Goal: Task Accomplishment & Management: Manage account settings

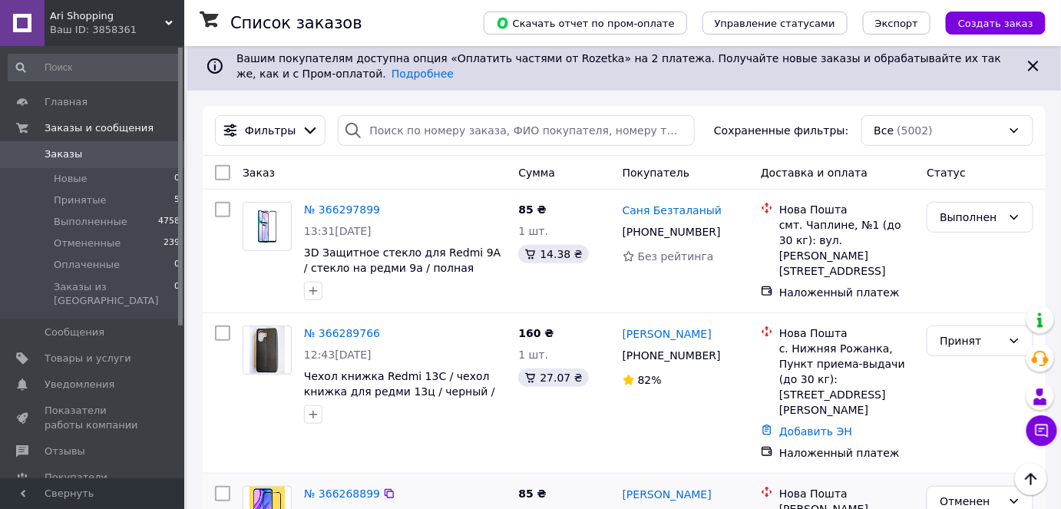
scroll to position [209, 0]
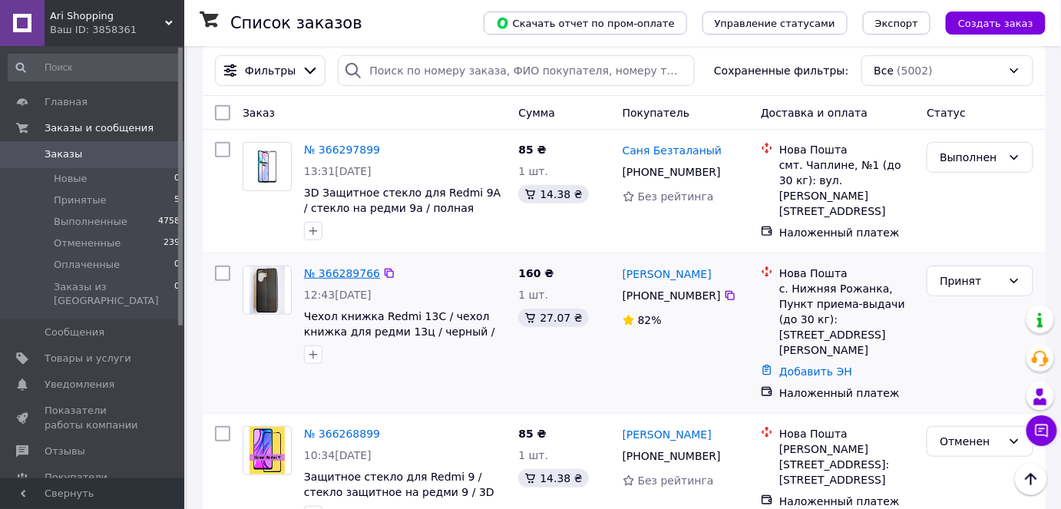
click at [325, 267] on link "№ 366289766" at bounding box center [342, 273] width 76 height 12
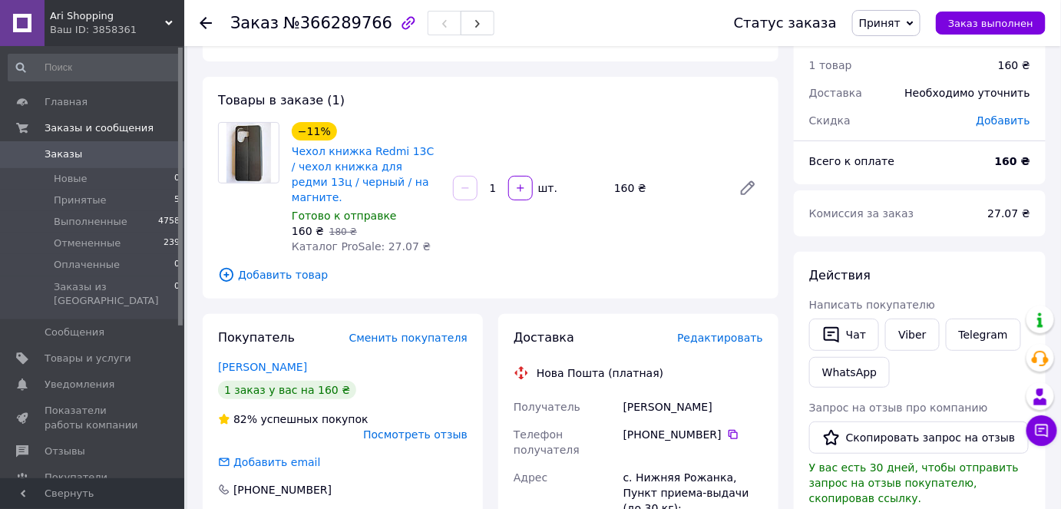
scroll to position [209, 0]
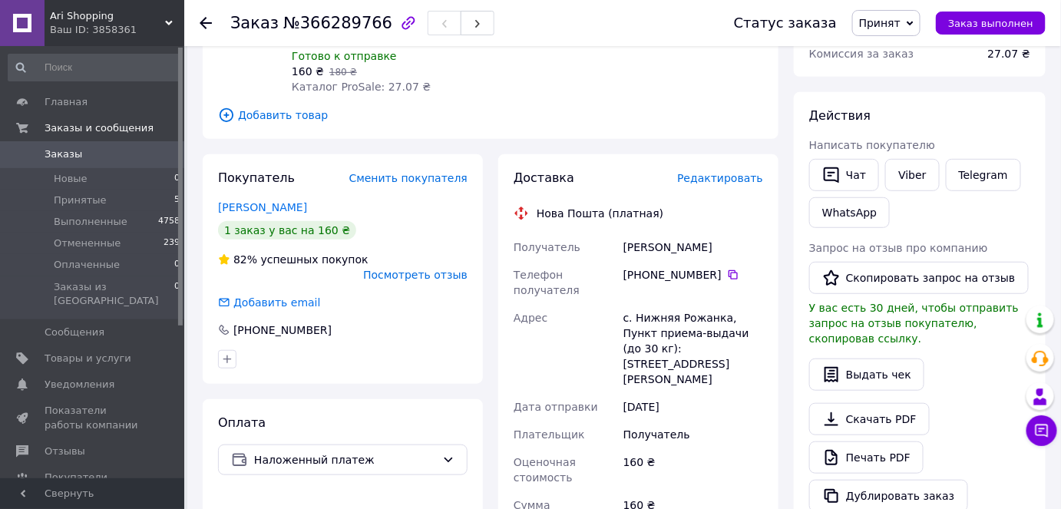
click at [268, 201] on link "Мардар Оскар" at bounding box center [262, 207] width 89 height 12
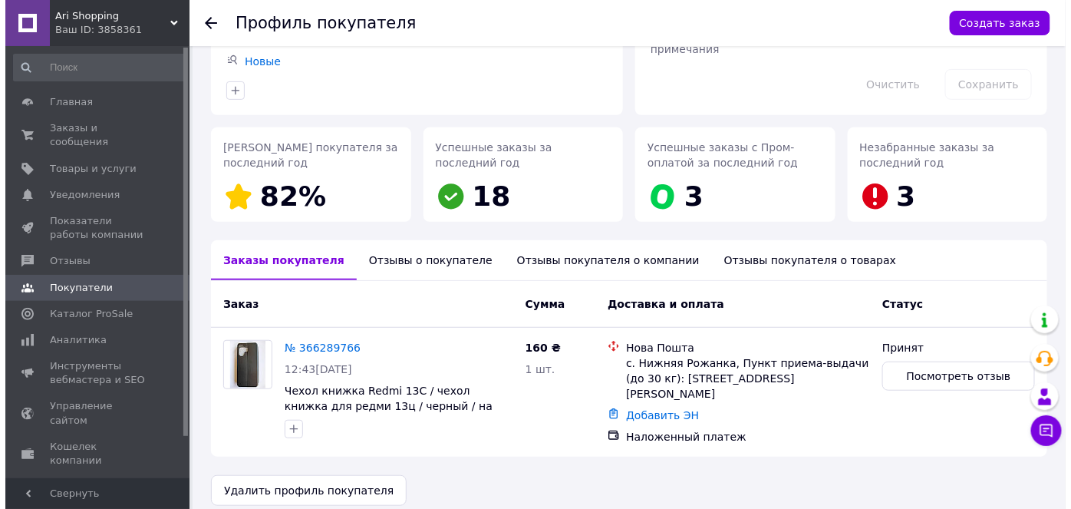
scroll to position [161, 0]
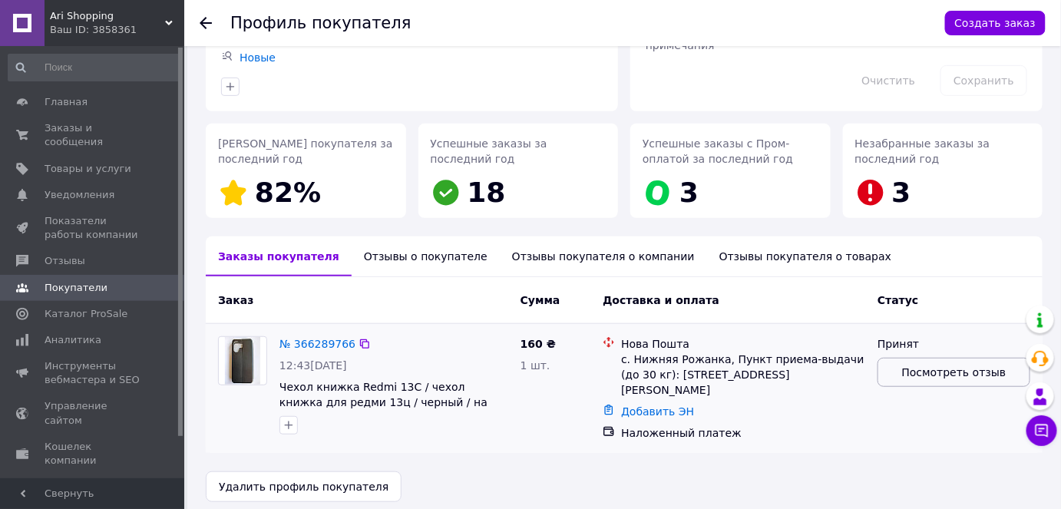
click at [952, 372] on span "Посмотреть отзыв" at bounding box center [954, 372] width 104 height 15
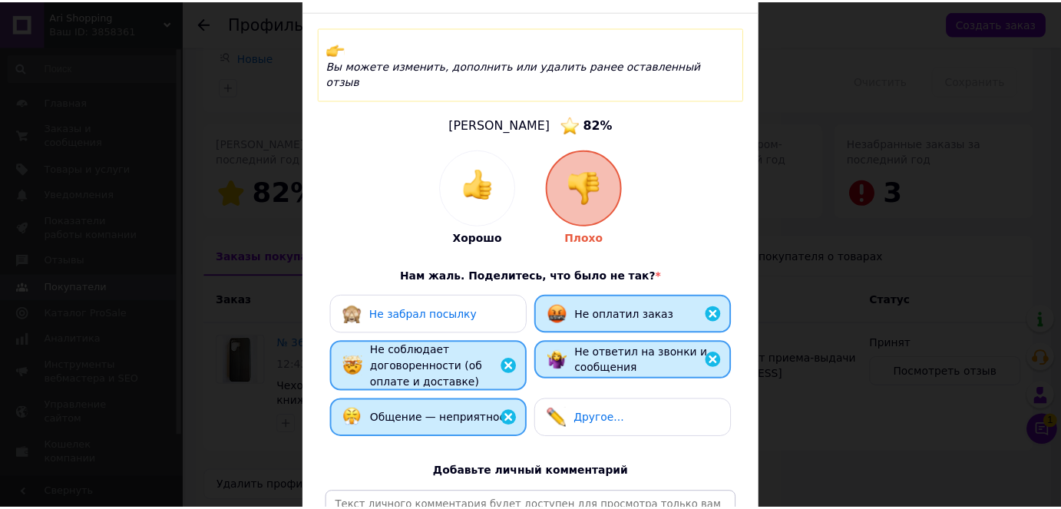
scroll to position [279, 0]
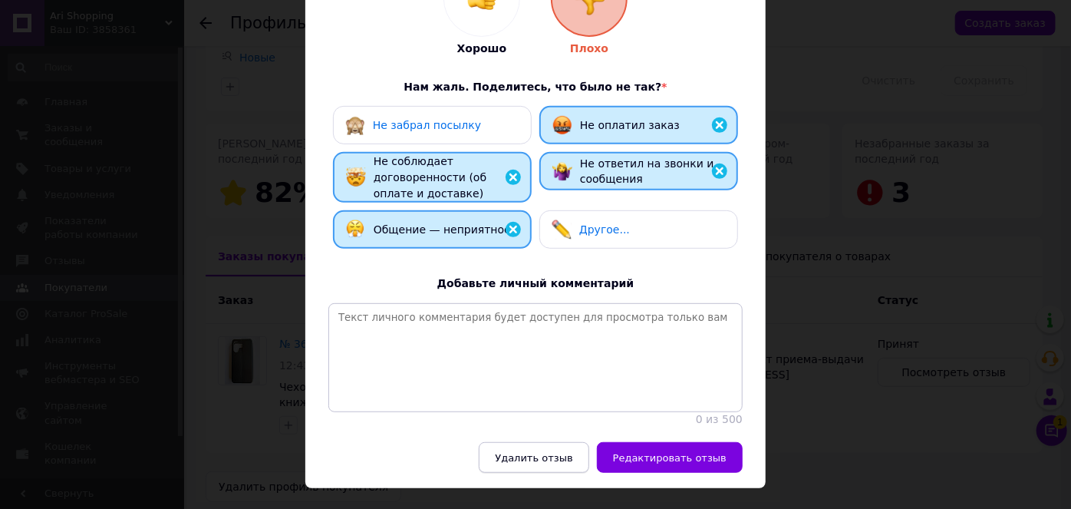
click at [539, 442] on button "Удалить отзыв" at bounding box center [534, 457] width 110 height 31
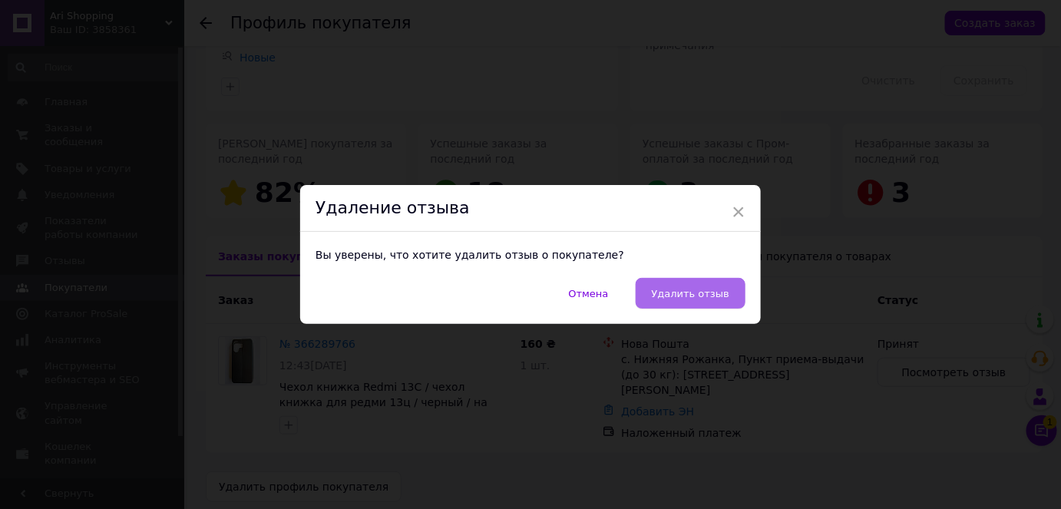
click at [688, 300] on button "Удалить отзыв" at bounding box center [690, 293] width 110 height 31
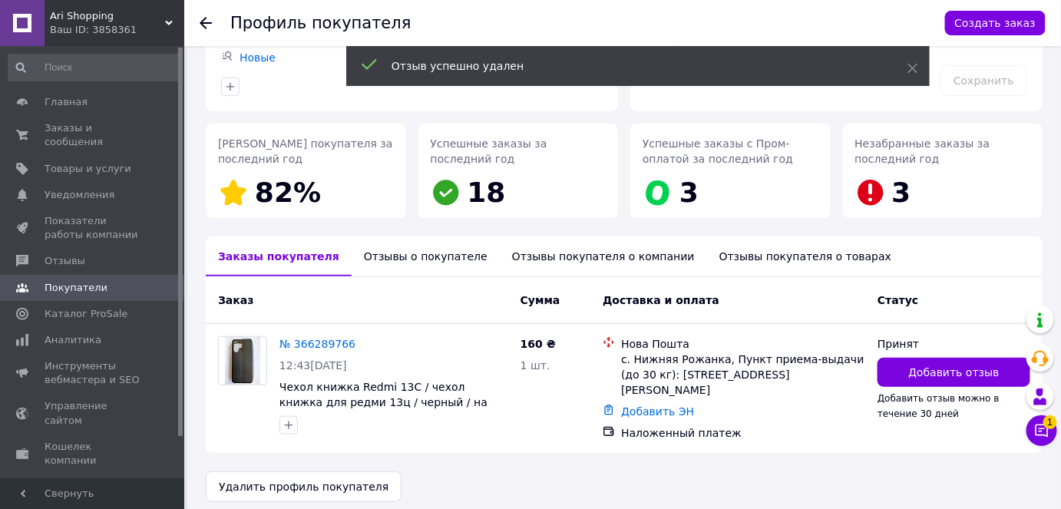
scroll to position [0, 0]
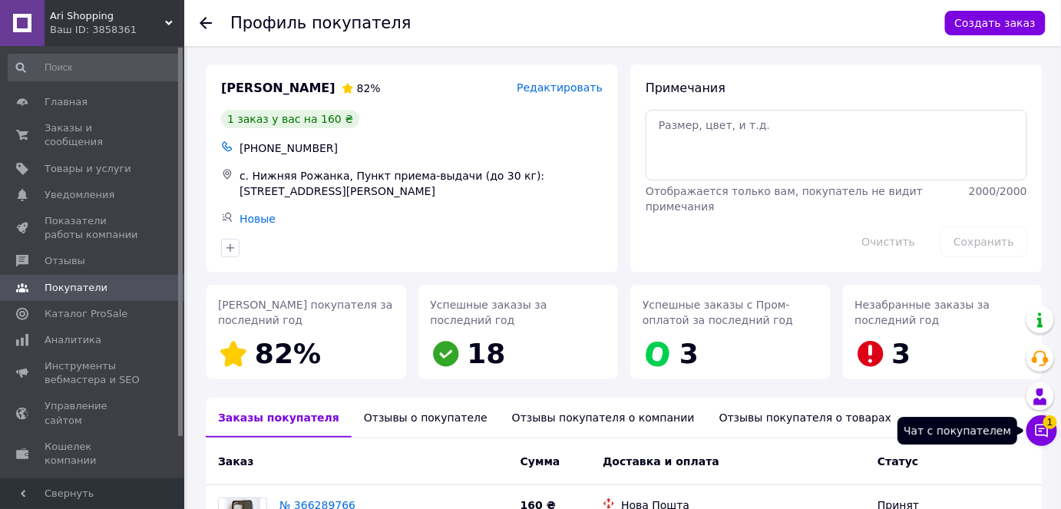
click at [1043, 427] on icon at bounding box center [1041, 430] width 15 height 15
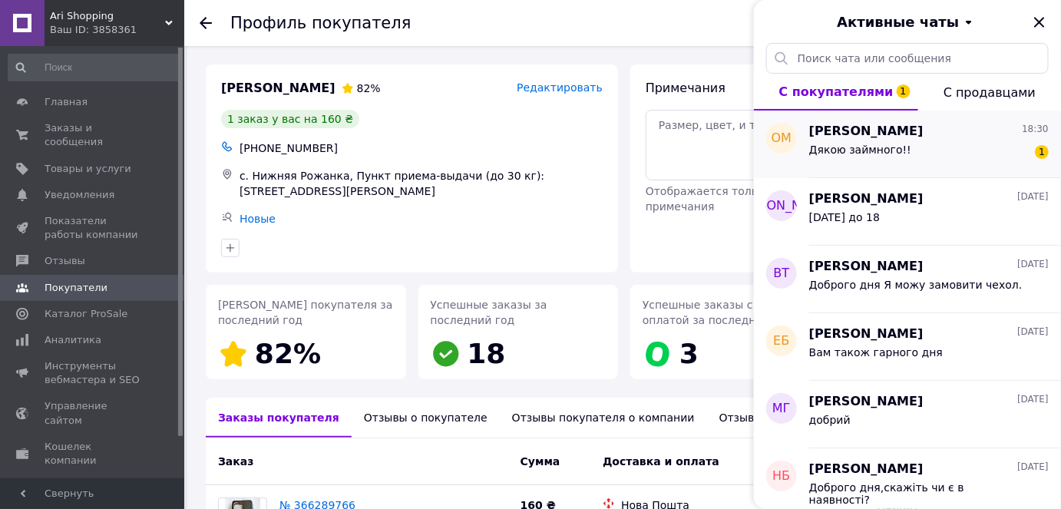
click at [849, 162] on div "Дякою займного!!" at bounding box center [860, 154] width 102 height 21
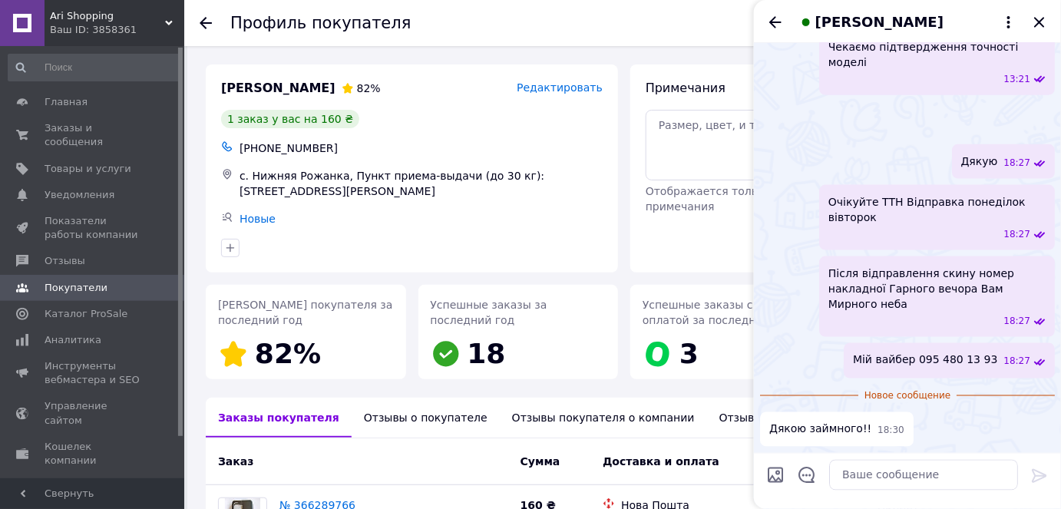
scroll to position [883, 0]
click at [870, 477] on textarea at bounding box center [923, 475] width 189 height 31
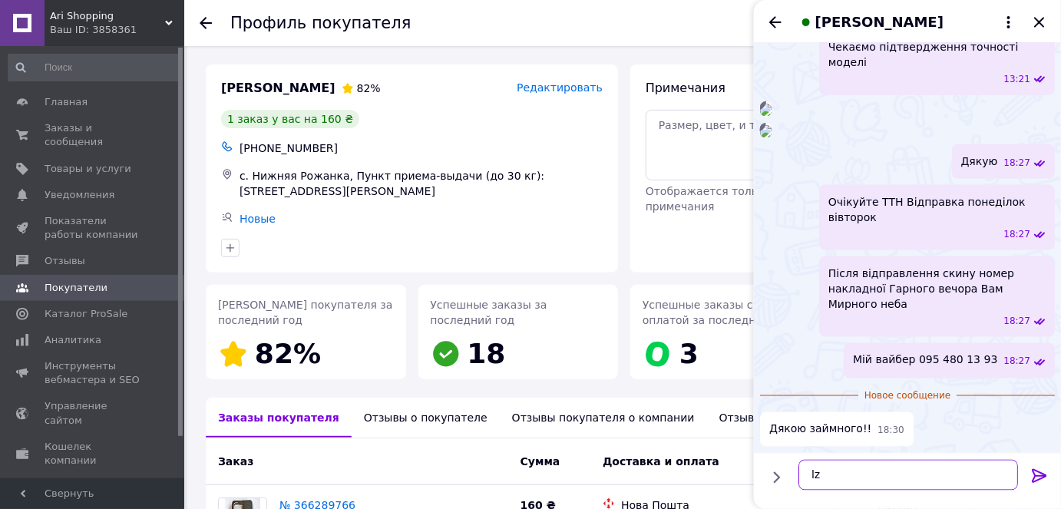
type textarea "l"
type textarea "дякую"
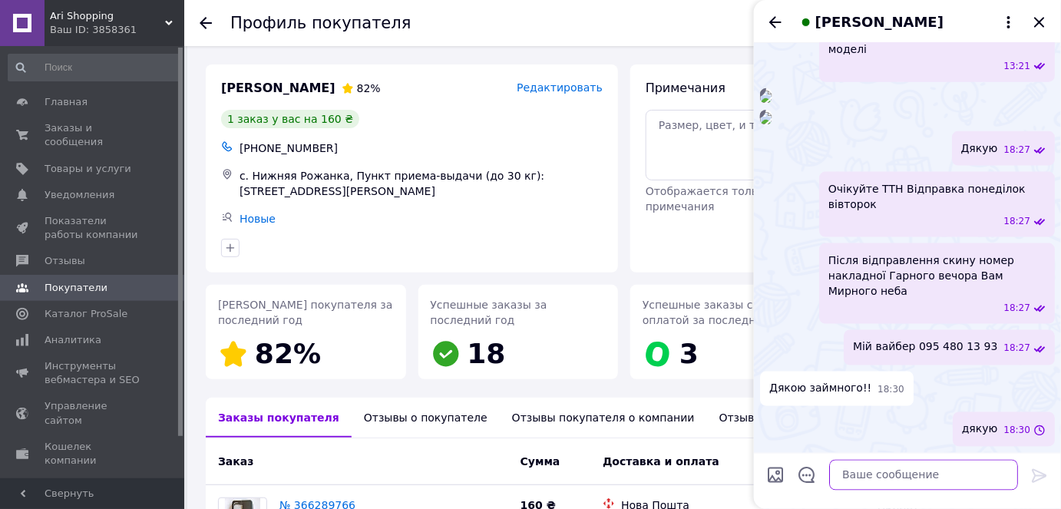
scroll to position [896, 0]
drag, startPoint x: 1041, startPoint y: 18, endPoint x: 1019, endPoint y: 52, distance: 40.7
click at [1041, 18] on icon "Закрыть" at bounding box center [1039, 22] width 18 height 18
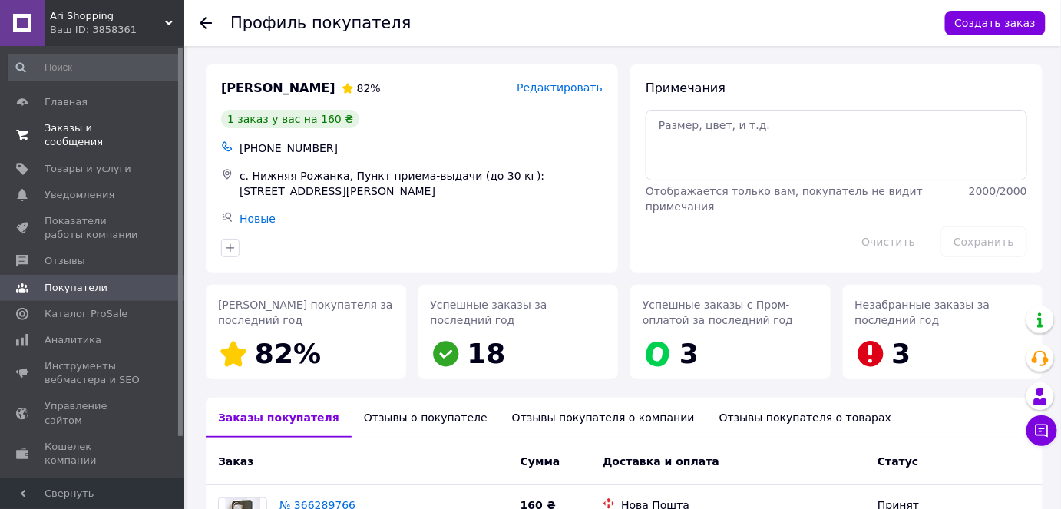
click at [94, 124] on span "Заказы и сообщения" at bounding box center [93, 135] width 97 height 28
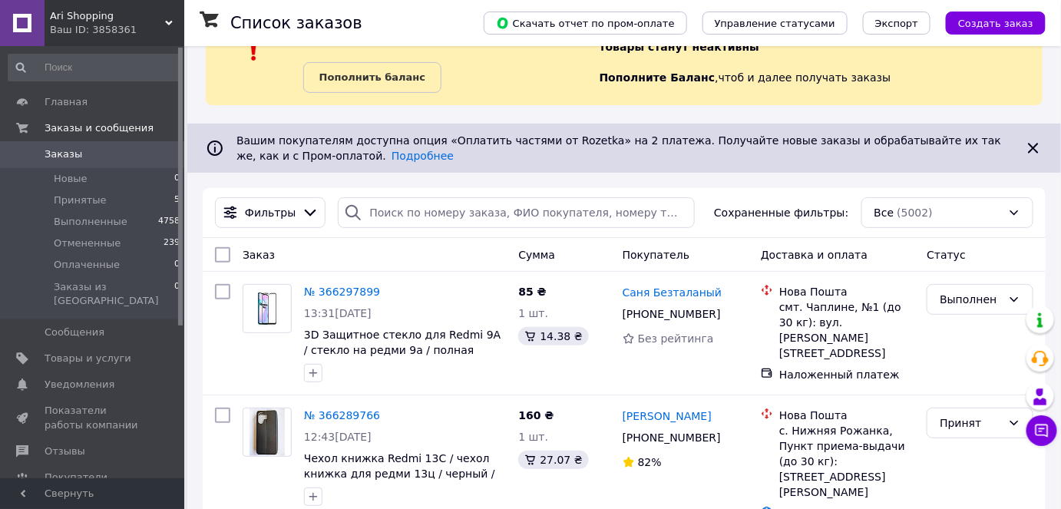
scroll to position [139, 0]
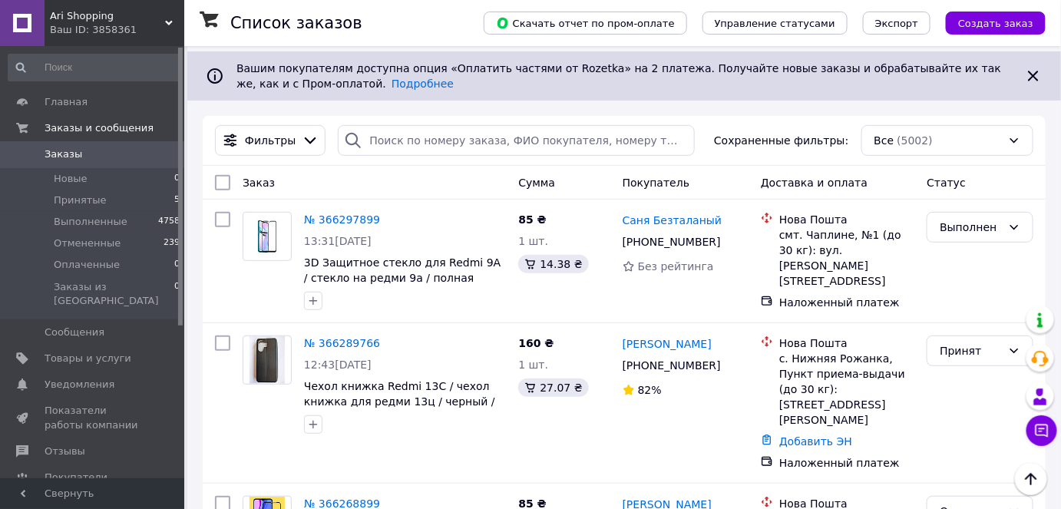
click at [153, 9] on span "Ari Shopping" at bounding box center [107, 16] width 115 height 14
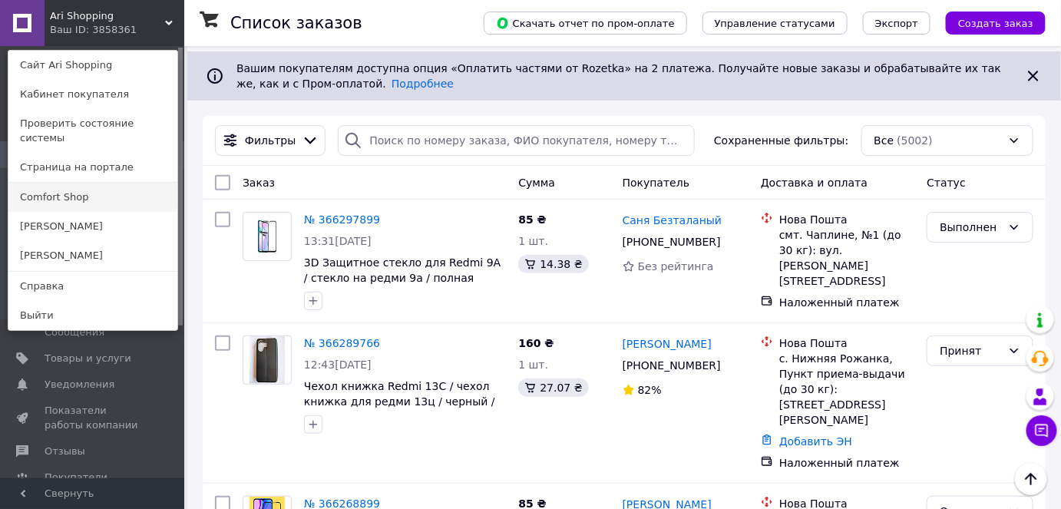
click at [114, 188] on link "Comfort Shop" at bounding box center [92, 197] width 169 height 29
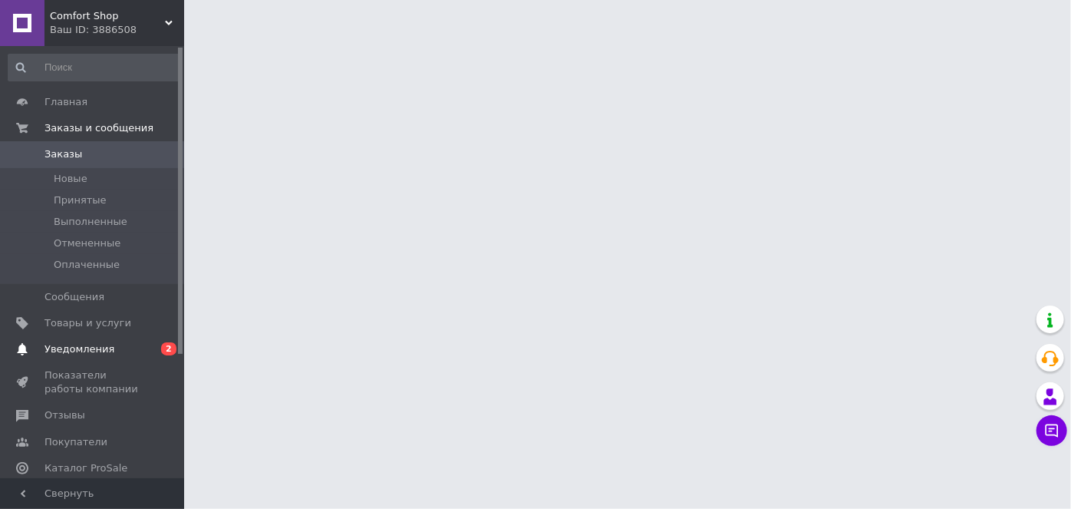
click at [111, 345] on span "Уведомления" at bounding box center [93, 349] width 97 height 14
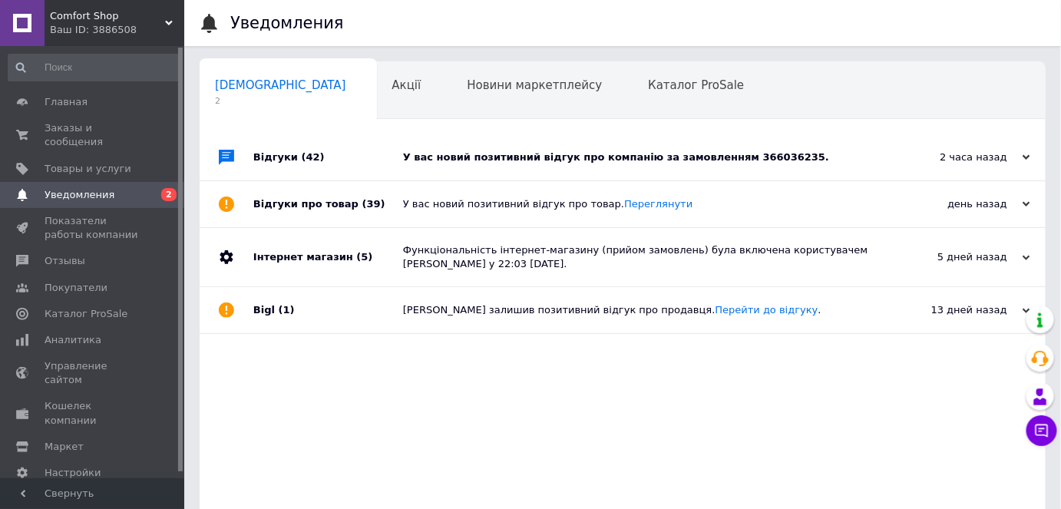
click at [991, 190] on div "день назад 11.10.2025" at bounding box center [960, 204] width 169 height 46
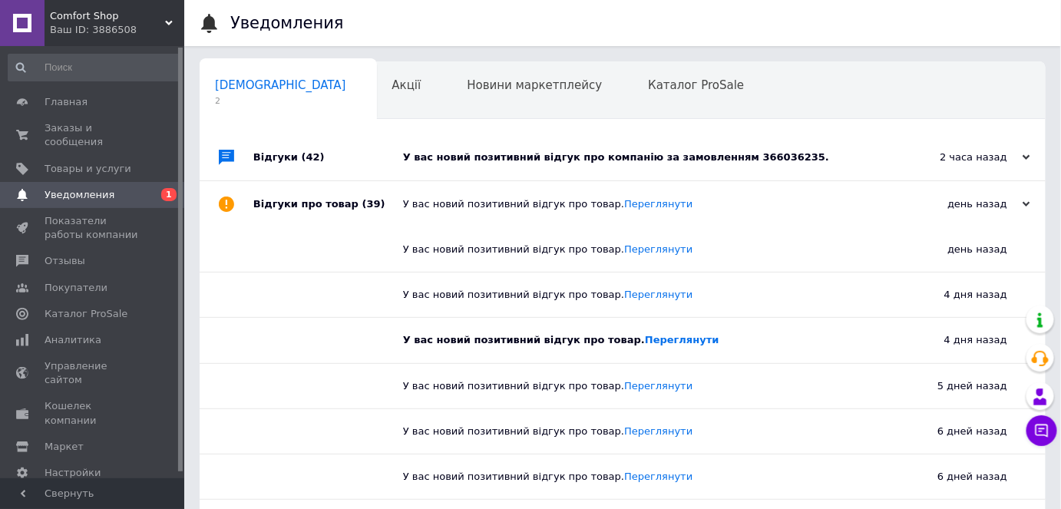
click at [1015, 162] on div "2 часа назад" at bounding box center [952, 157] width 153 height 14
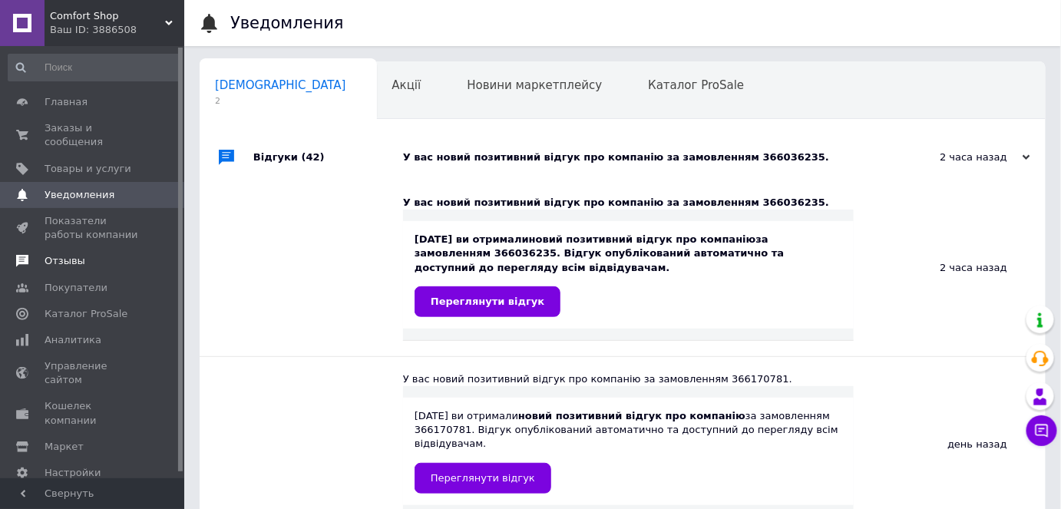
click at [68, 254] on span "Отзывы" at bounding box center [65, 261] width 41 height 14
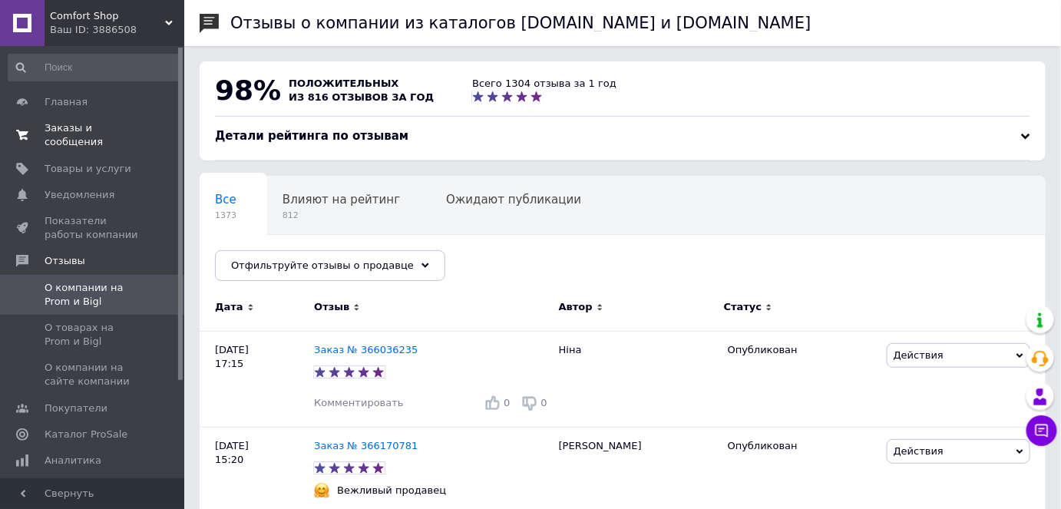
click at [119, 132] on span "Заказы и сообщения" at bounding box center [93, 135] width 97 height 28
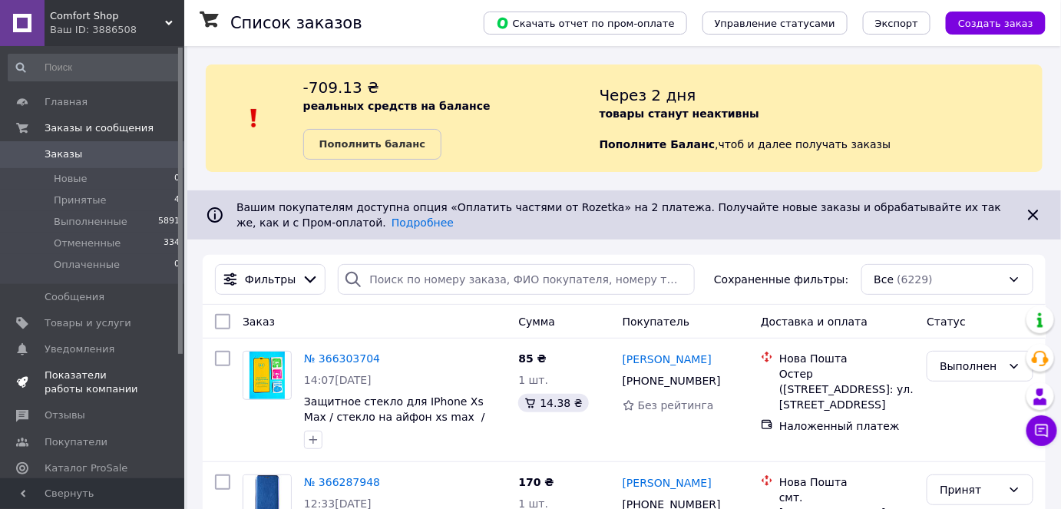
click at [100, 379] on span "Показатели работы компании" at bounding box center [93, 382] width 97 height 28
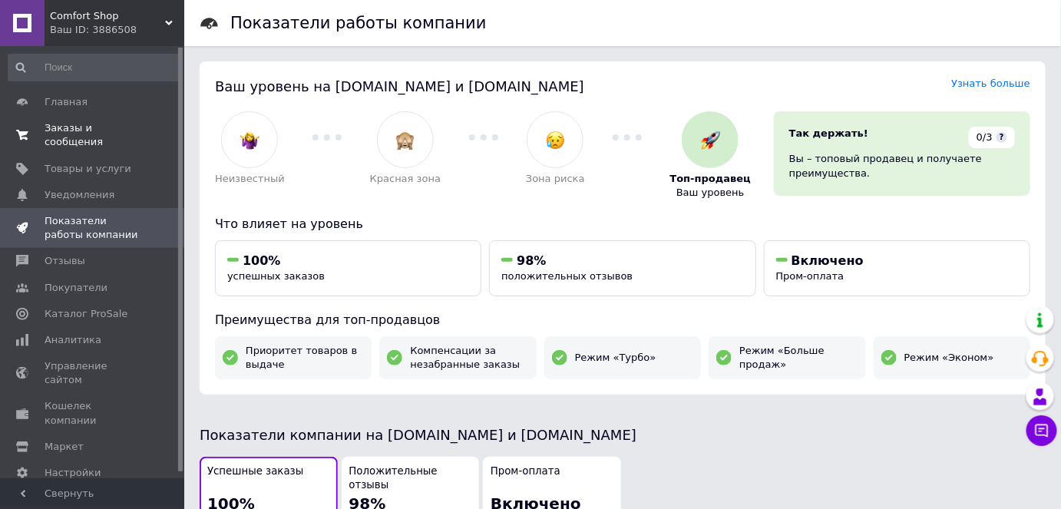
click at [124, 130] on span "Заказы и сообщения" at bounding box center [93, 135] width 97 height 28
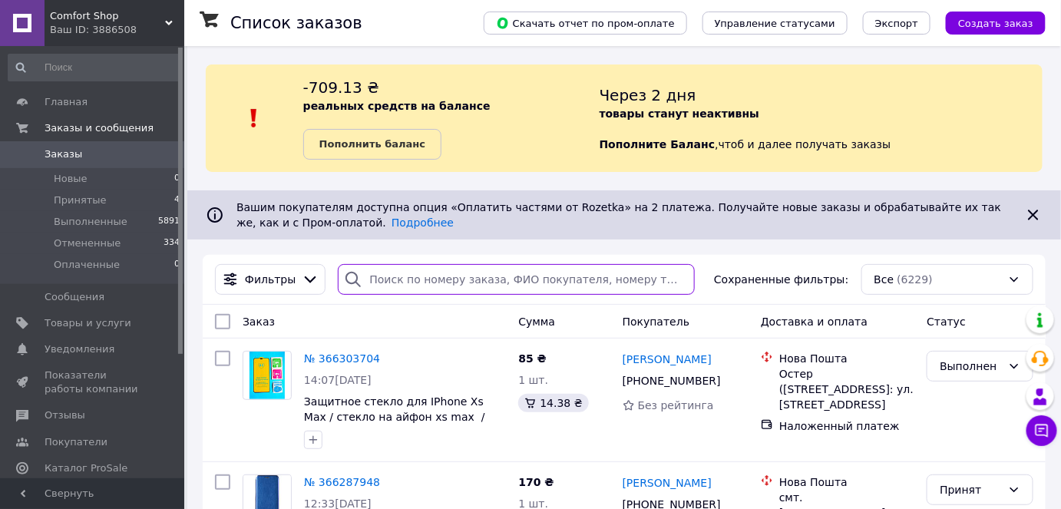
click at [556, 281] on input "search" at bounding box center [516, 279] width 357 height 31
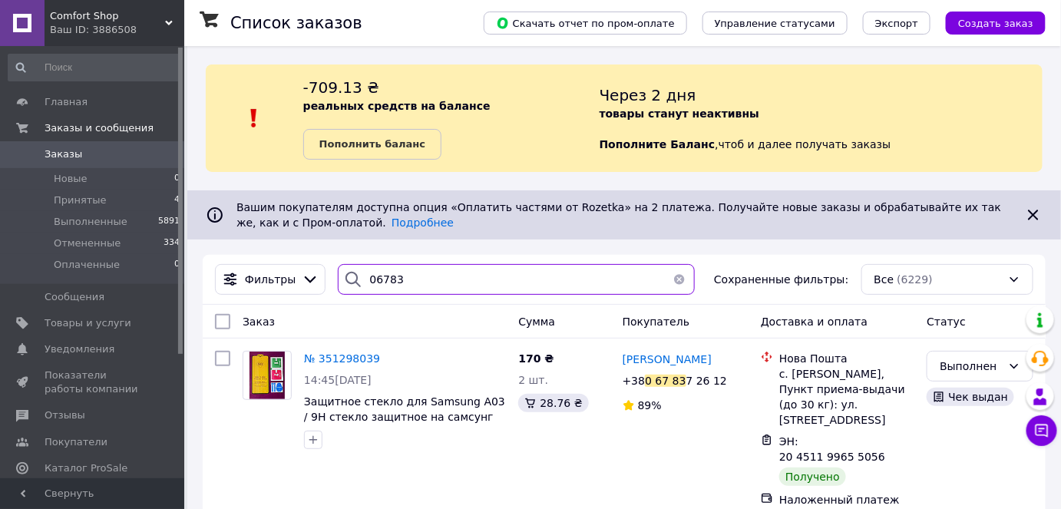
click at [377, 282] on input "06783" at bounding box center [516, 279] width 357 height 31
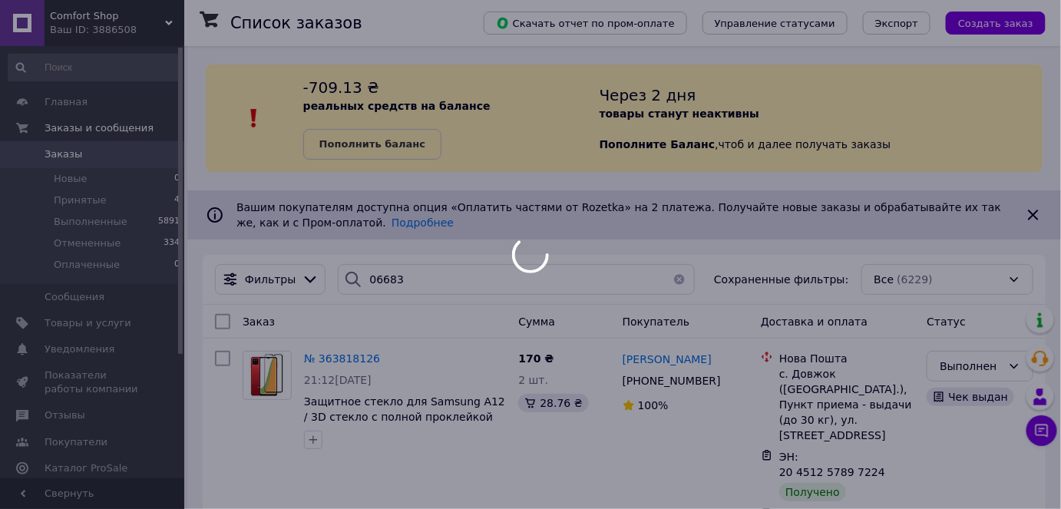
click at [435, 275] on div at bounding box center [530, 254] width 1061 height 509
click at [434, 280] on div at bounding box center [530, 254] width 1061 height 509
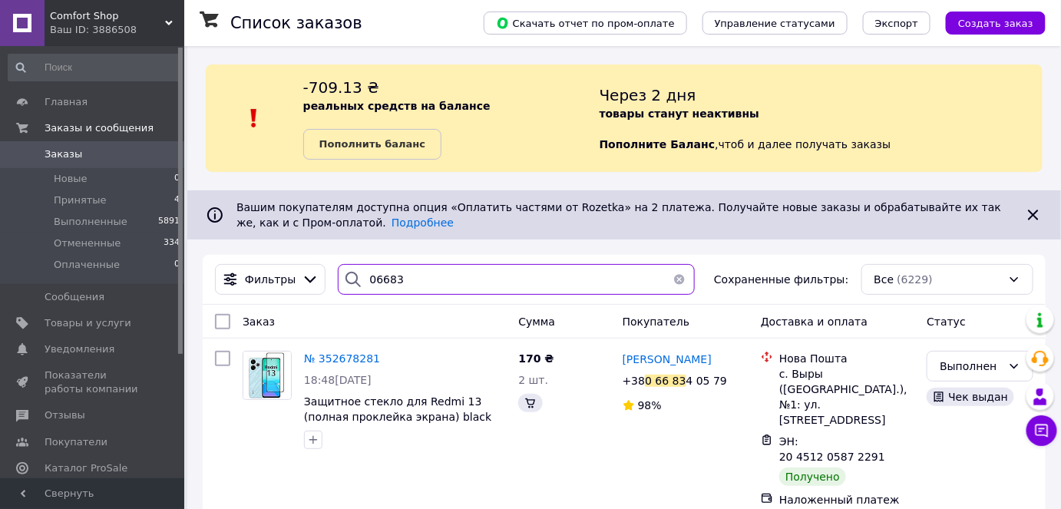
click at [418, 279] on input "06683" at bounding box center [516, 279] width 357 height 31
type input "06686"
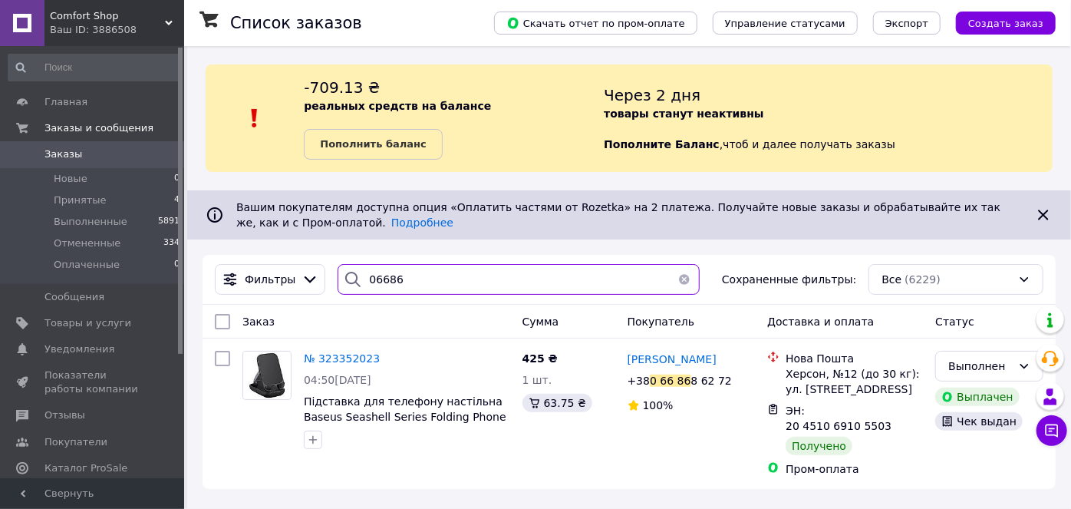
click at [384, 280] on input "06686" at bounding box center [518, 279] width 361 height 31
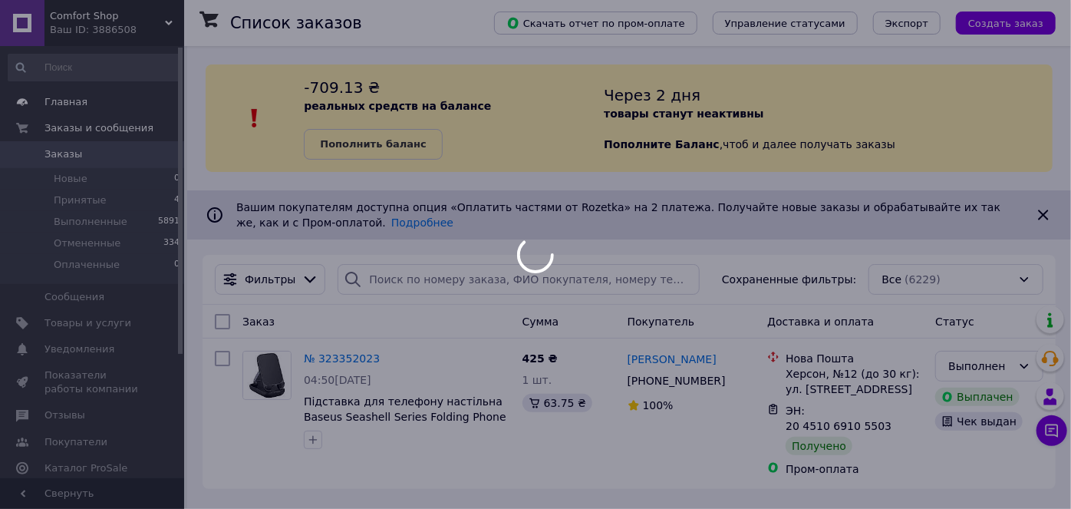
drag, startPoint x: 176, startPoint y: 84, endPoint x: 172, endPoint y: 104, distance: 20.3
drag, startPoint x: 172, startPoint y: 104, endPoint x: 124, endPoint y: 18, distance: 98.2
click at [124, 18] on div at bounding box center [535, 254] width 1071 height 509
click at [160, 23] on div at bounding box center [535, 254] width 1071 height 509
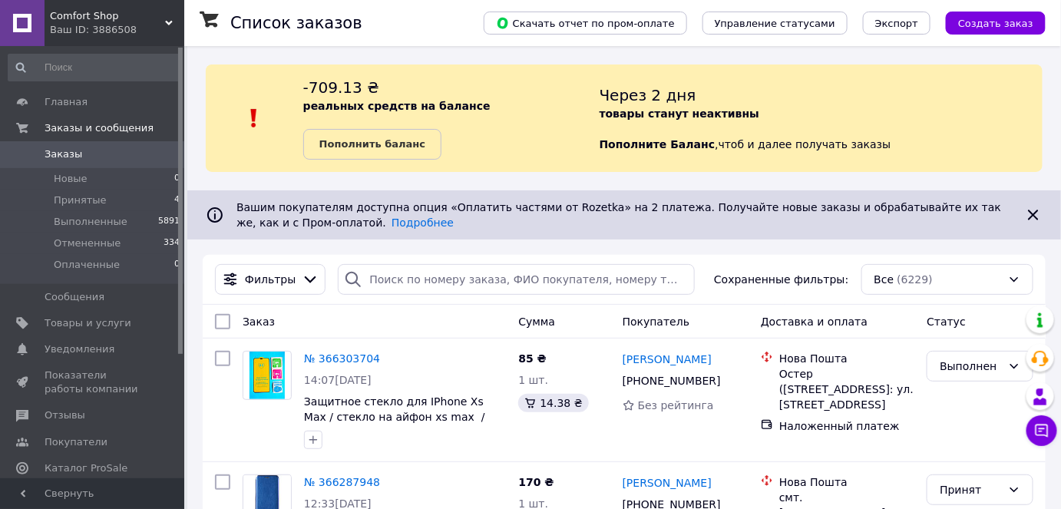
click at [143, 19] on span "Comfort Shop" at bounding box center [107, 16] width 115 height 14
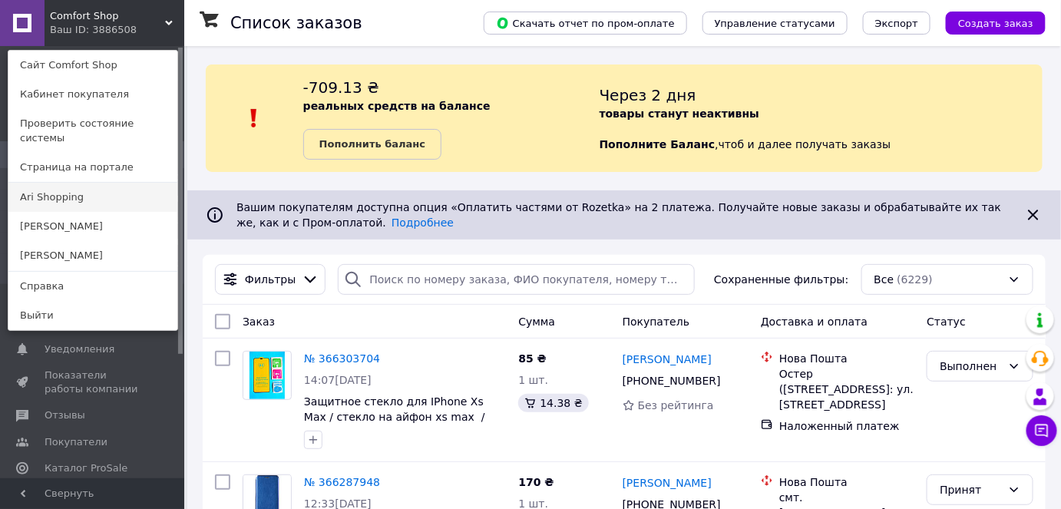
click at [107, 183] on link "Ari Shopping" at bounding box center [92, 197] width 169 height 29
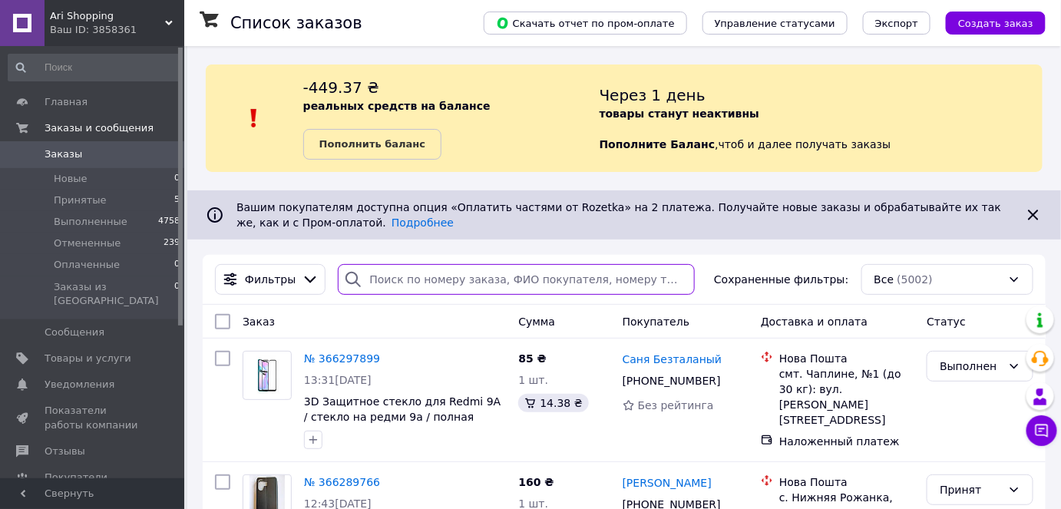
paste input "06686"
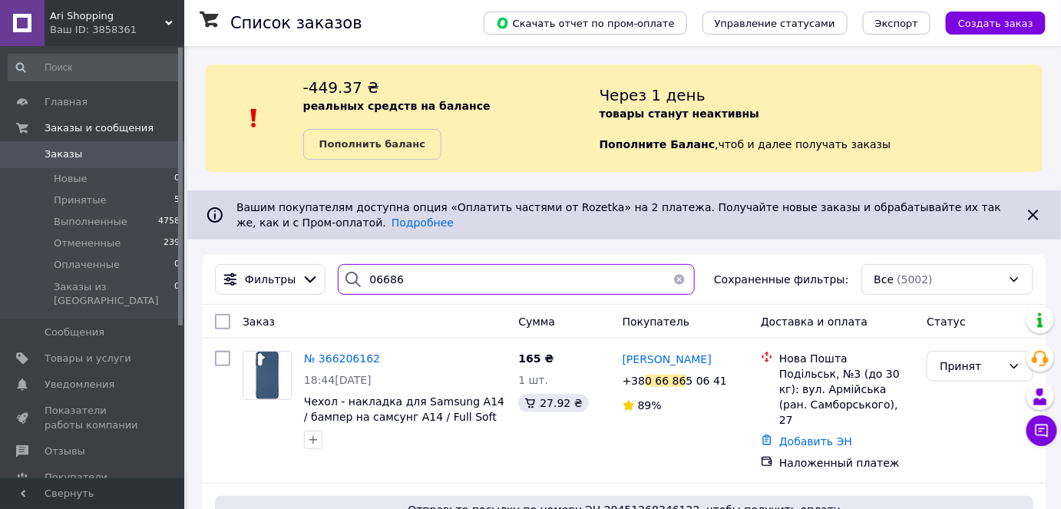
click at [429, 282] on input "06686" at bounding box center [516, 279] width 357 height 31
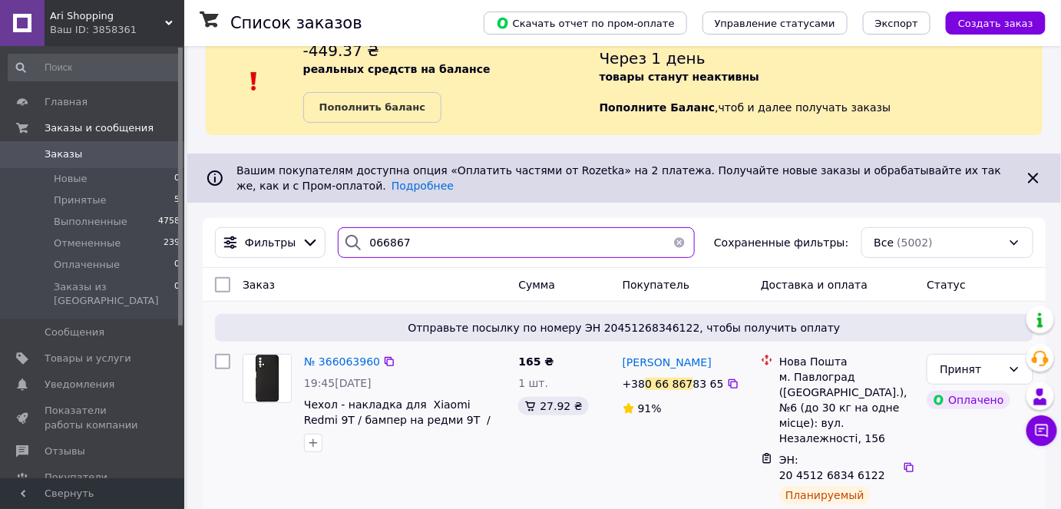
scroll to position [69, 0]
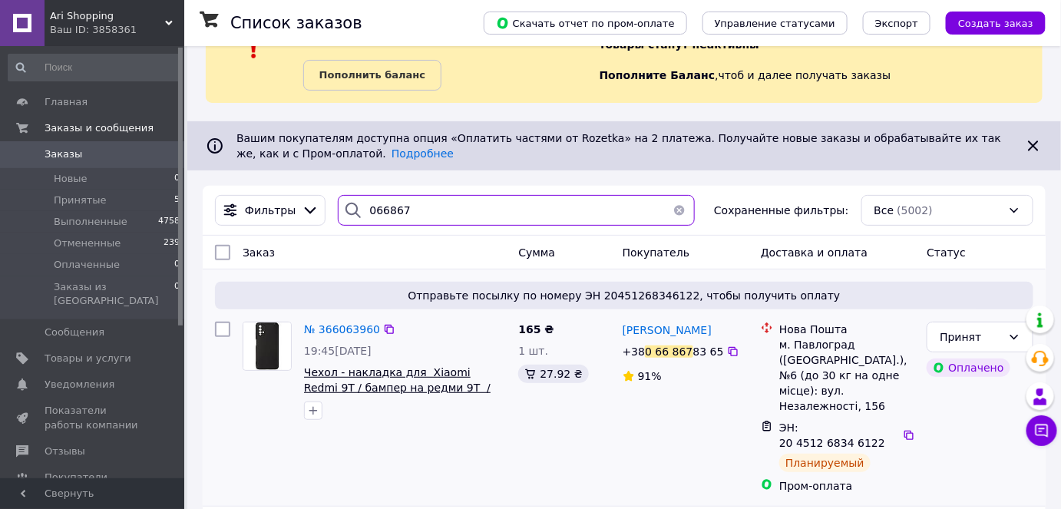
type input "066867"
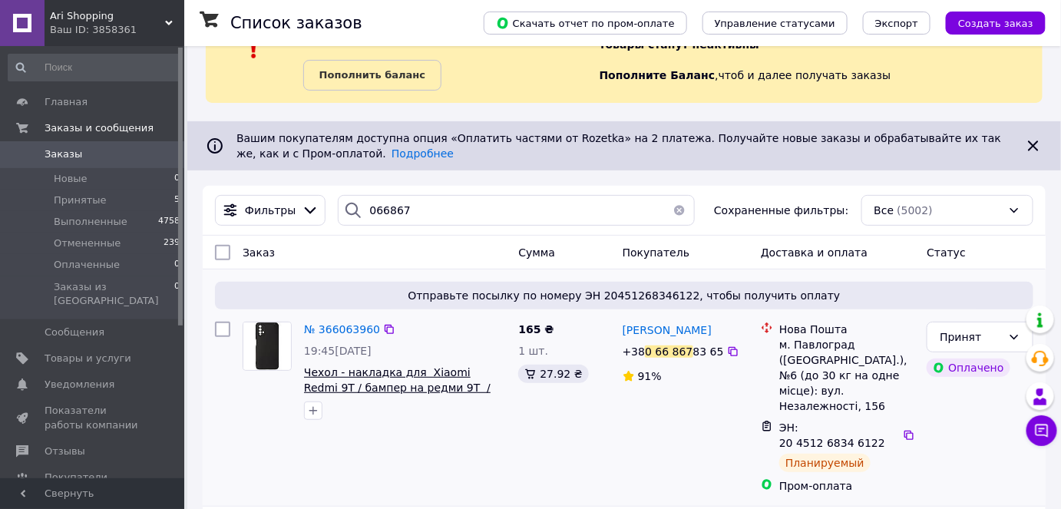
click at [455, 375] on span "Чехол - накладка для Xiaomi Redmi 9T / бампер на редми 9Т / SOFT Silicone Case …" at bounding box center [397, 395] width 186 height 58
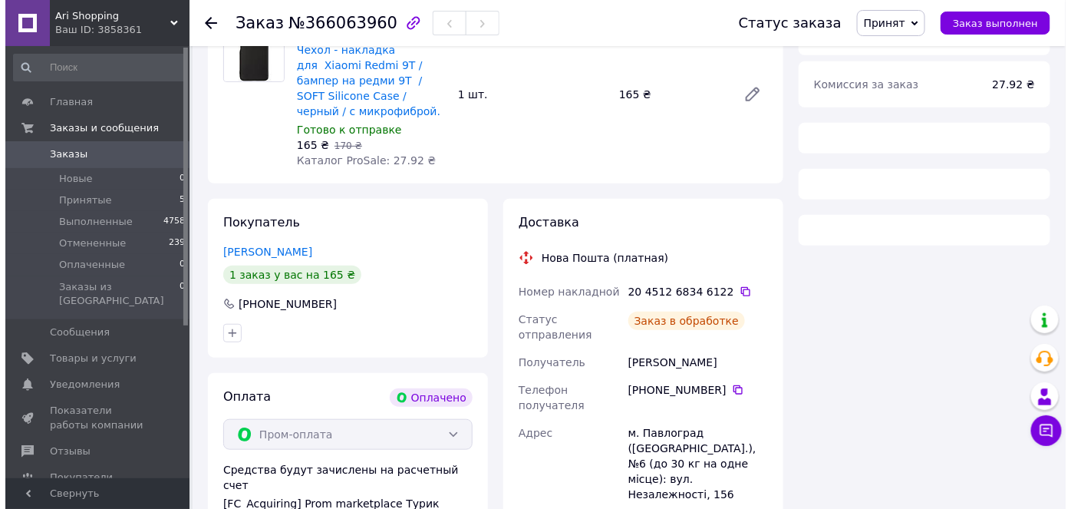
scroll to position [196, 0]
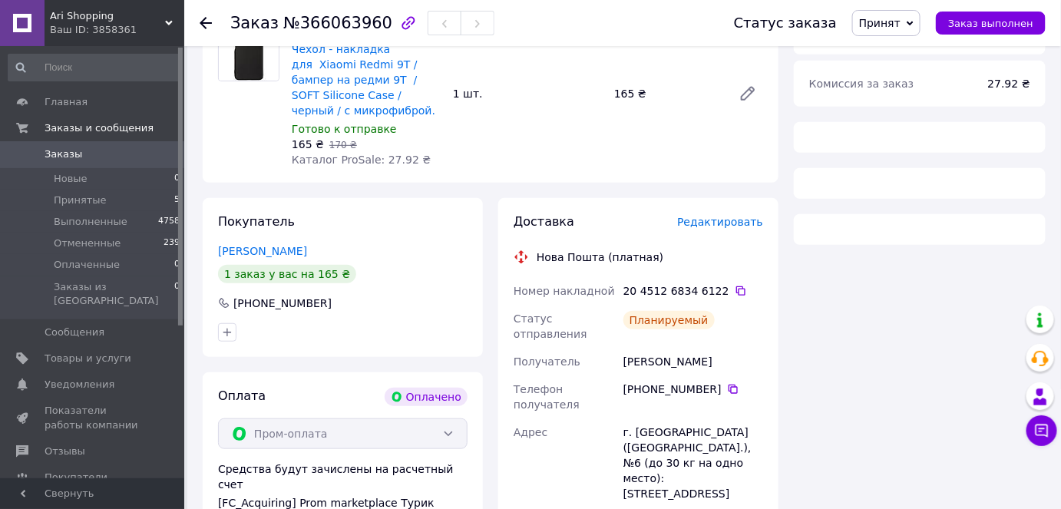
click at [748, 216] on span "Редактировать" at bounding box center [720, 222] width 86 height 12
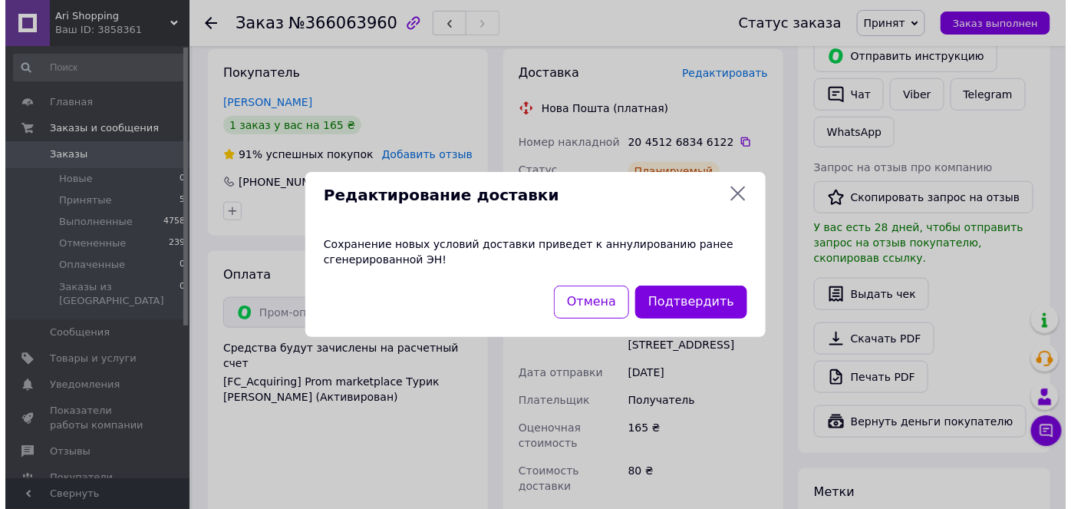
scroll to position [406, 0]
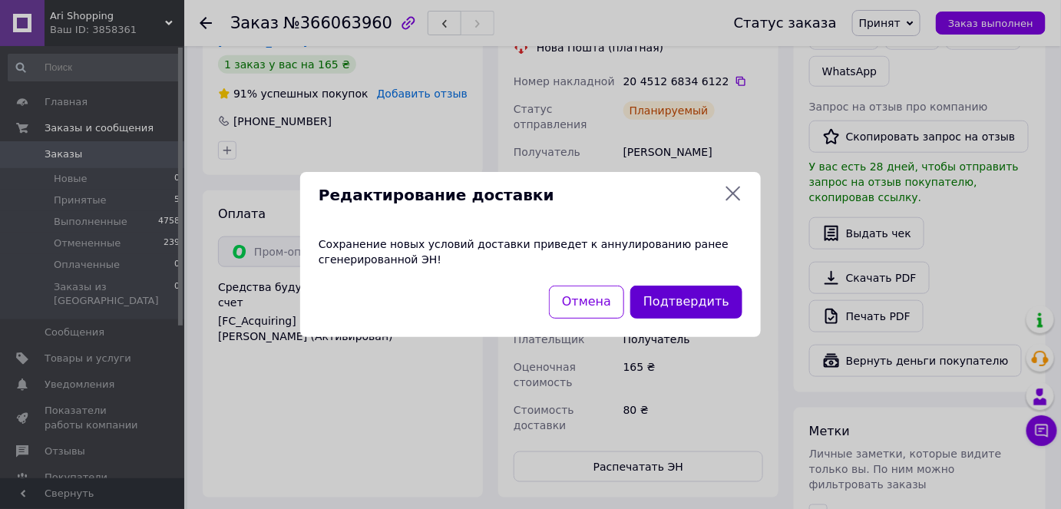
click at [692, 308] on button "Подтвердить" at bounding box center [686, 301] width 112 height 33
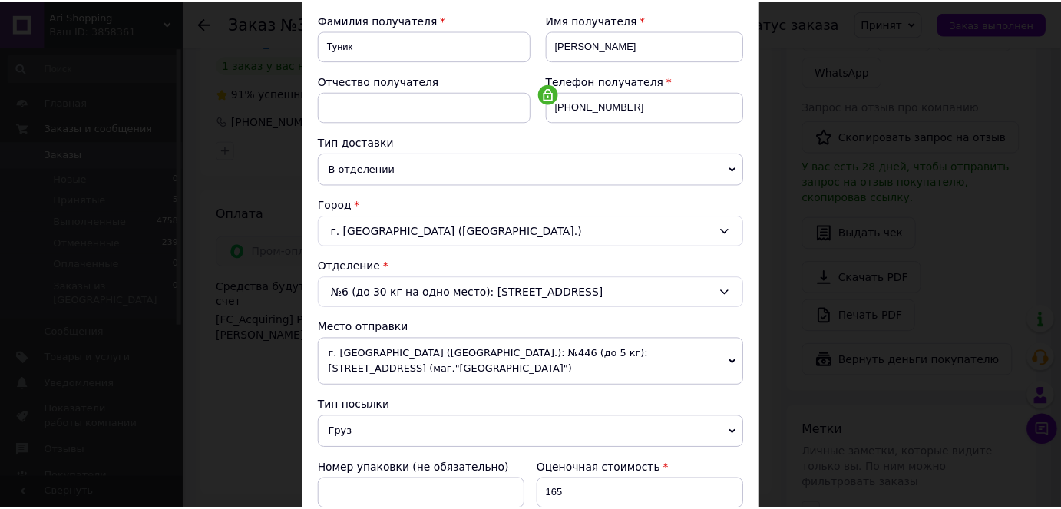
scroll to position [504, 0]
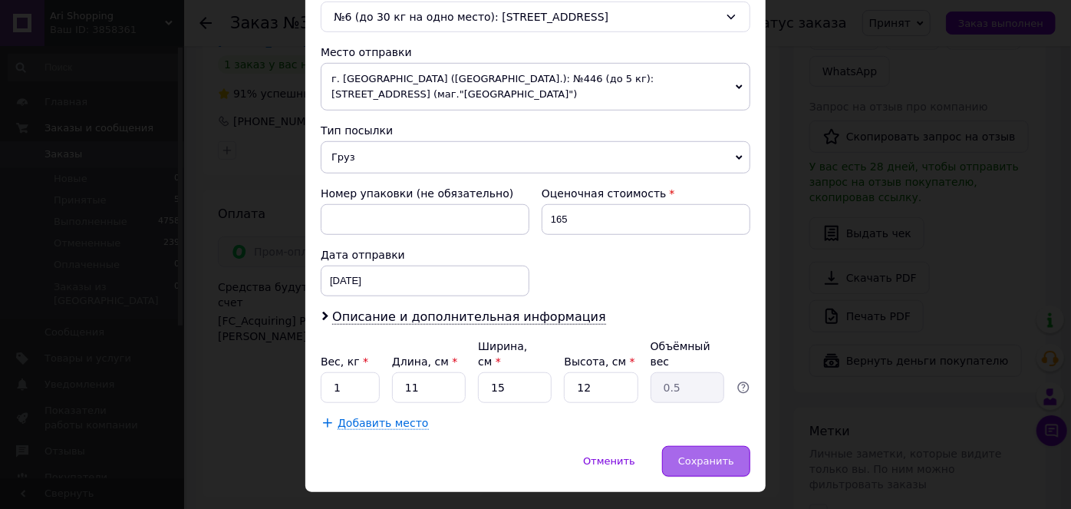
click at [688, 446] on div "Сохранить" at bounding box center [706, 461] width 88 height 31
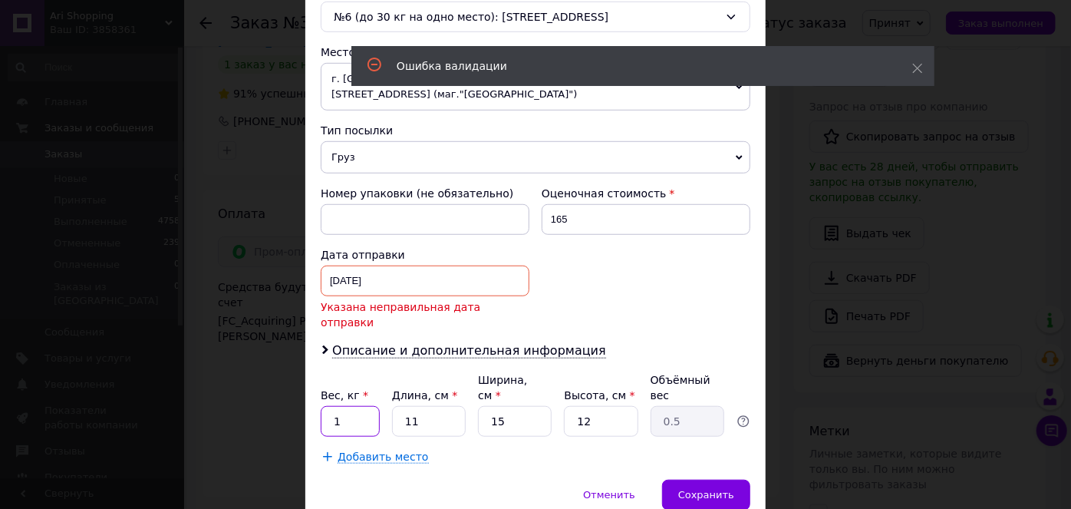
click at [368, 406] on input "1" at bounding box center [350, 421] width 59 height 31
type input "0.5"
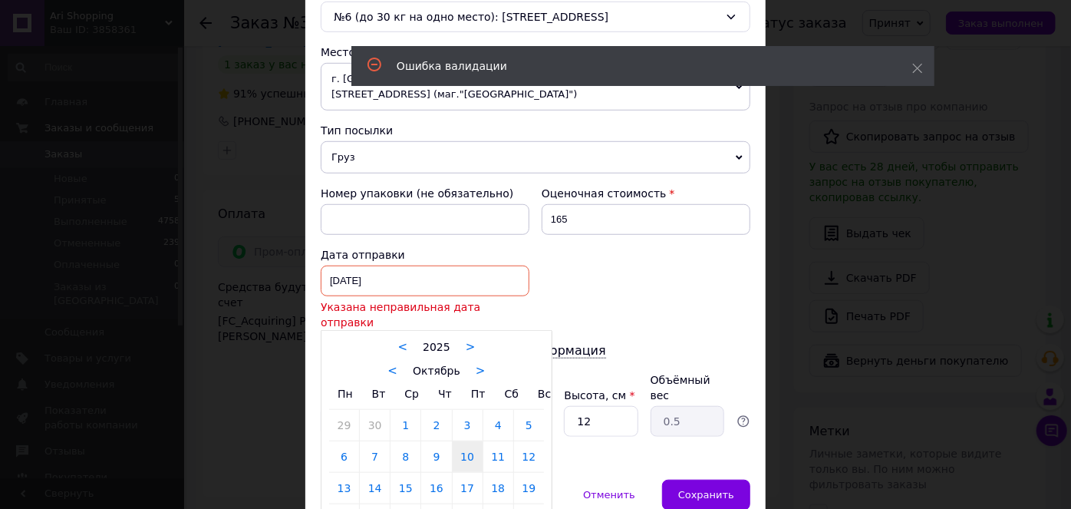
click at [398, 266] on div "10.10.2025 < 2025 > < Октябрь > Пн Вт Ср Чт Пт Сб Вс 29 30 1 2 3 4 5 6 7 8 9 10…" at bounding box center [425, 281] width 209 height 31
click at [398, 258] on div at bounding box center [535, 254] width 1071 height 509
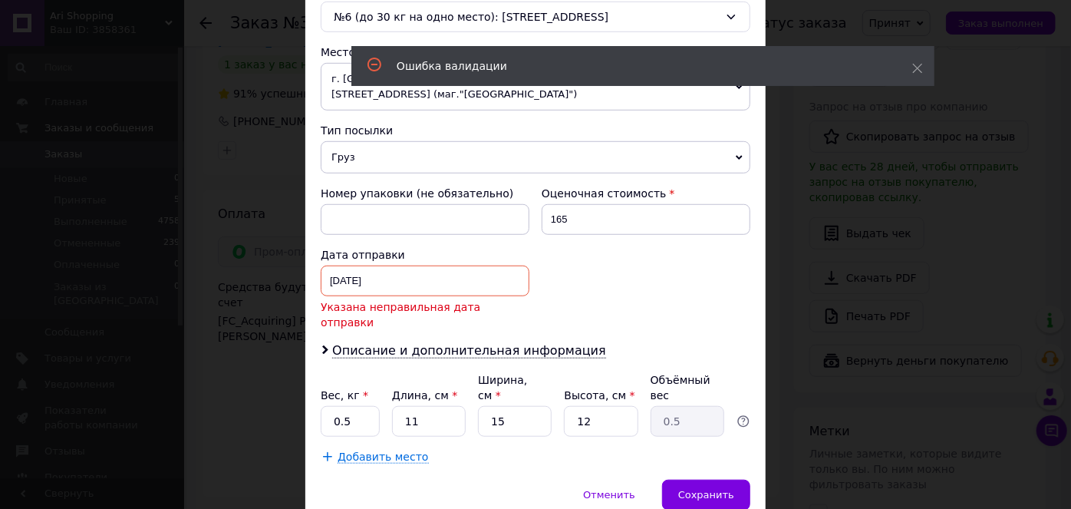
click at [398, 266] on div "10.10.2025 < 2025 > < Октябрь > Пн Вт Ср Чт Пт Сб Вс 29 30 1 2 3 4 5 6 7 8 9 10…" at bounding box center [425, 281] width 209 height 31
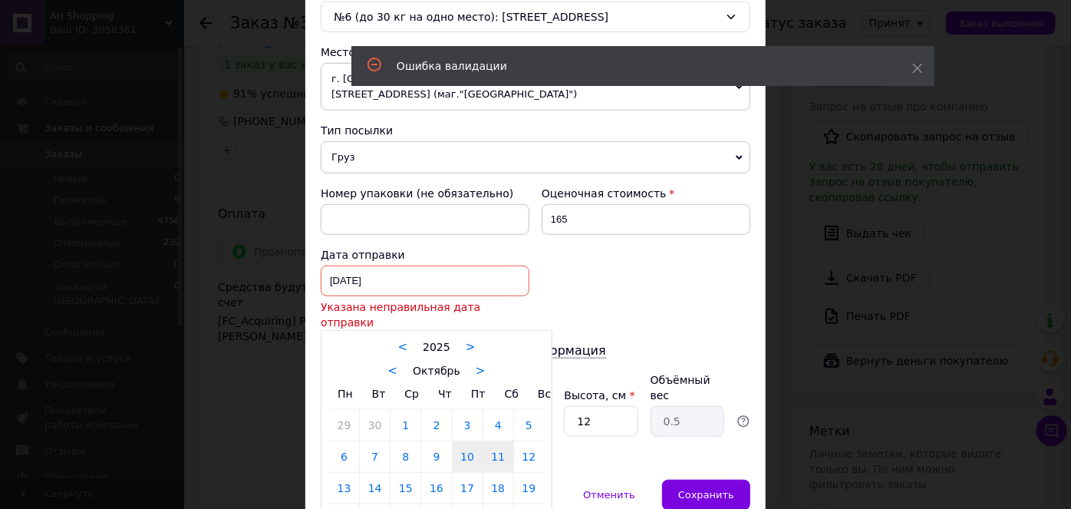
click at [500, 441] on link "11" at bounding box center [499, 456] width 30 height 31
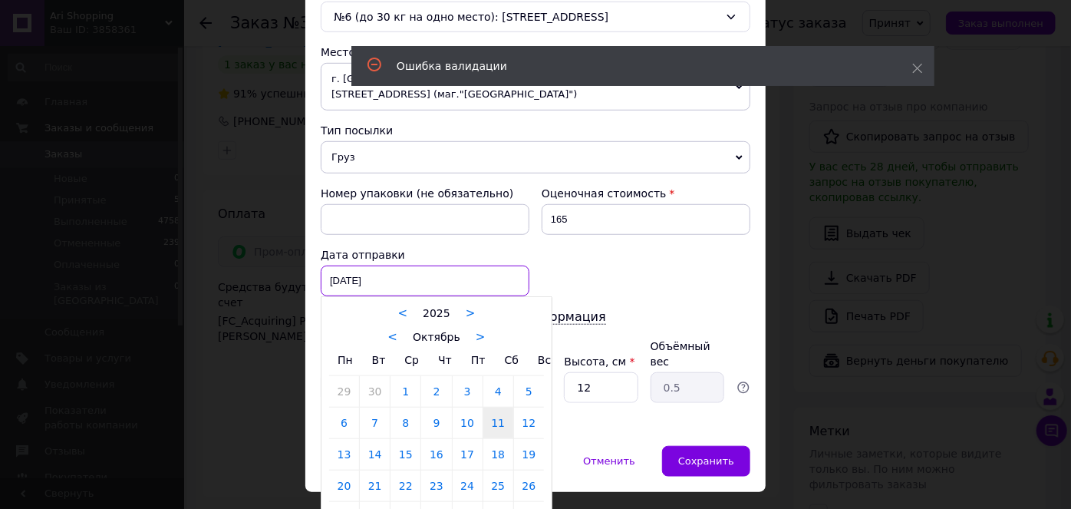
click at [451, 266] on div "11.10.2025 < 2025 > < Октябрь > Пн Вт Ср Чт Пт Сб Вс 29 30 1 2 3 4 5 6 7 8 9 10…" at bounding box center [425, 281] width 209 height 31
click at [527, 410] on link "12" at bounding box center [529, 423] width 30 height 31
type input "[DATE]"
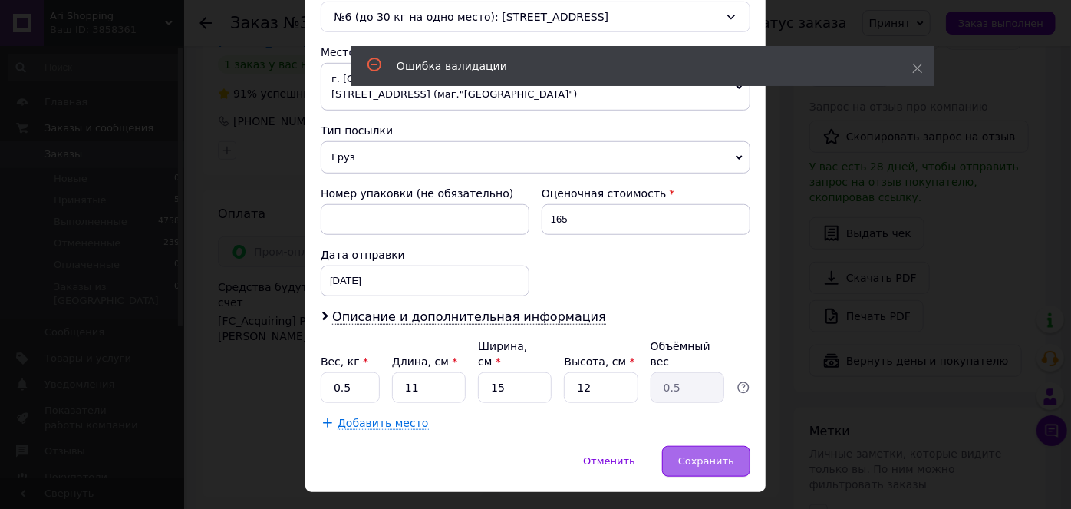
click at [723, 455] on span "Сохранить" at bounding box center [706, 461] width 56 height 12
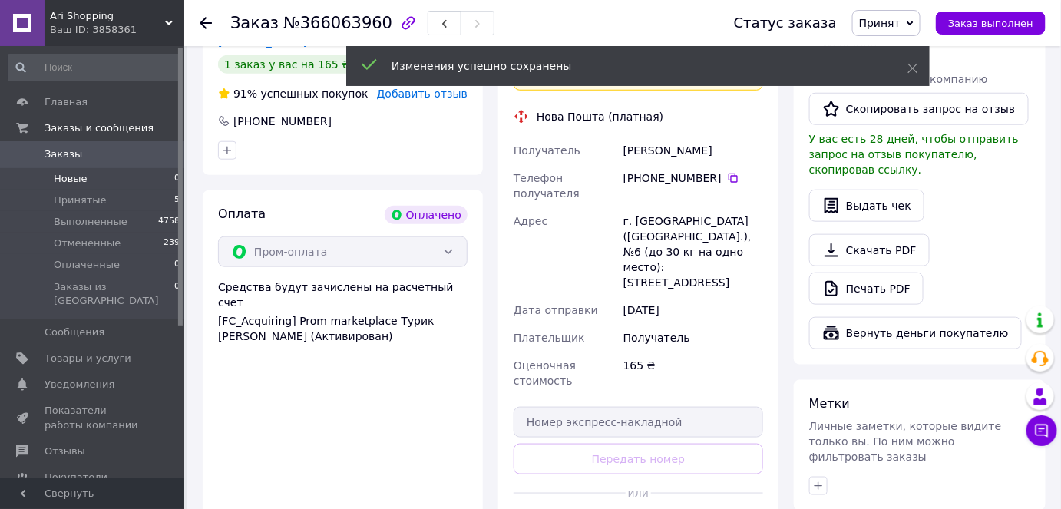
drag, startPoint x: 157, startPoint y: 164, endPoint x: 124, endPoint y: 188, distance: 40.1
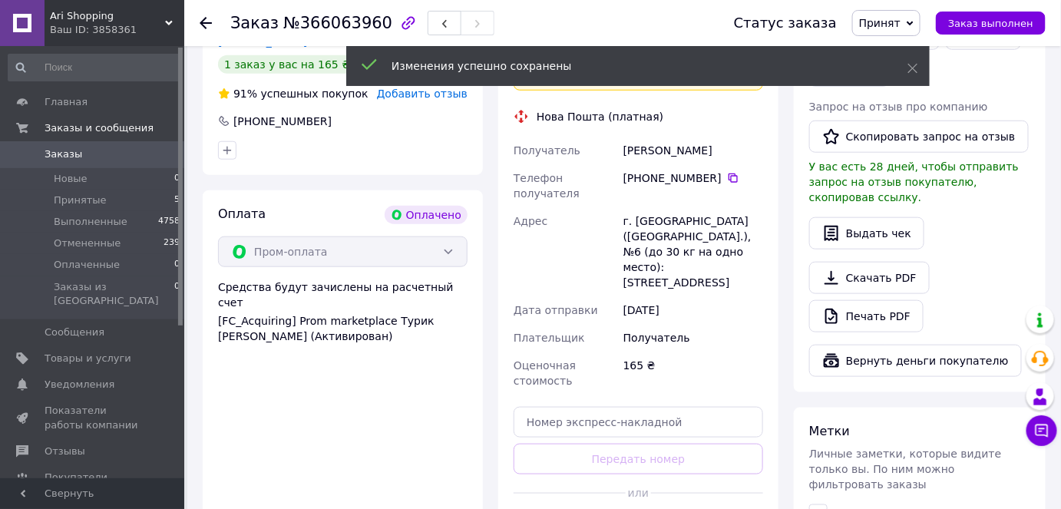
drag, startPoint x: 124, startPoint y: 188, endPoint x: 137, endPoint y: 19, distance: 169.3
click at [137, 19] on span "Ari Shopping" at bounding box center [107, 16] width 115 height 14
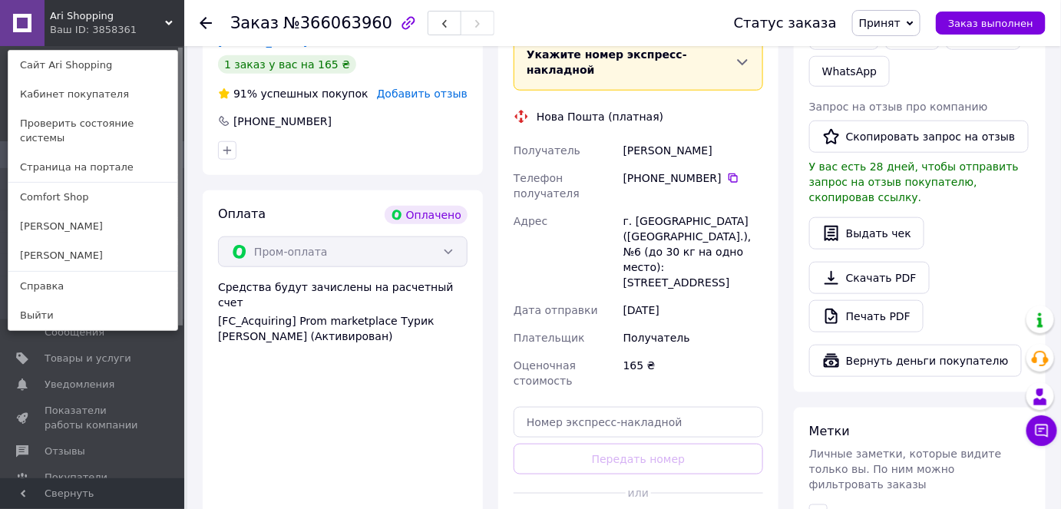
click at [111, 18] on span "Ari Shopping" at bounding box center [107, 16] width 115 height 14
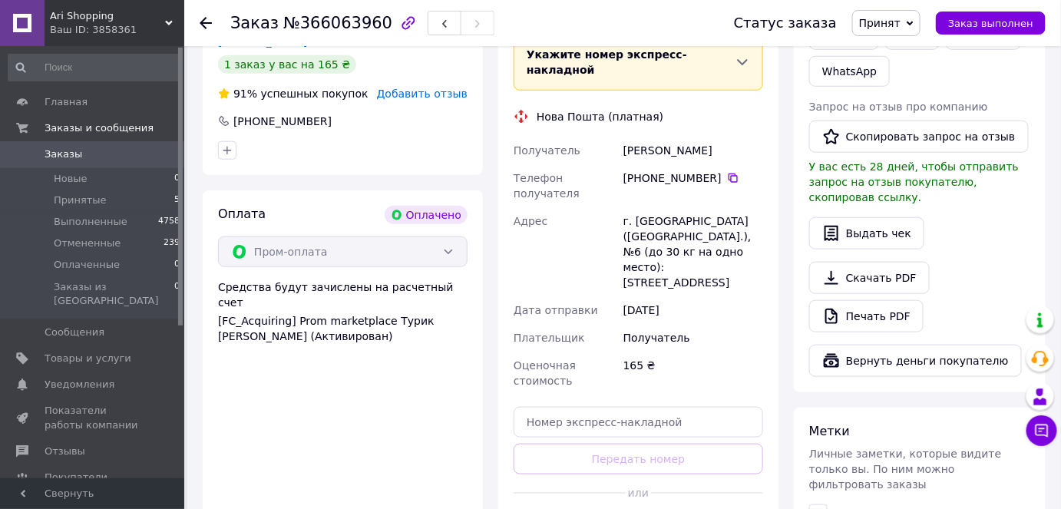
click at [104, 151] on span "Заказы" at bounding box center [93, 154] width 97 height 14
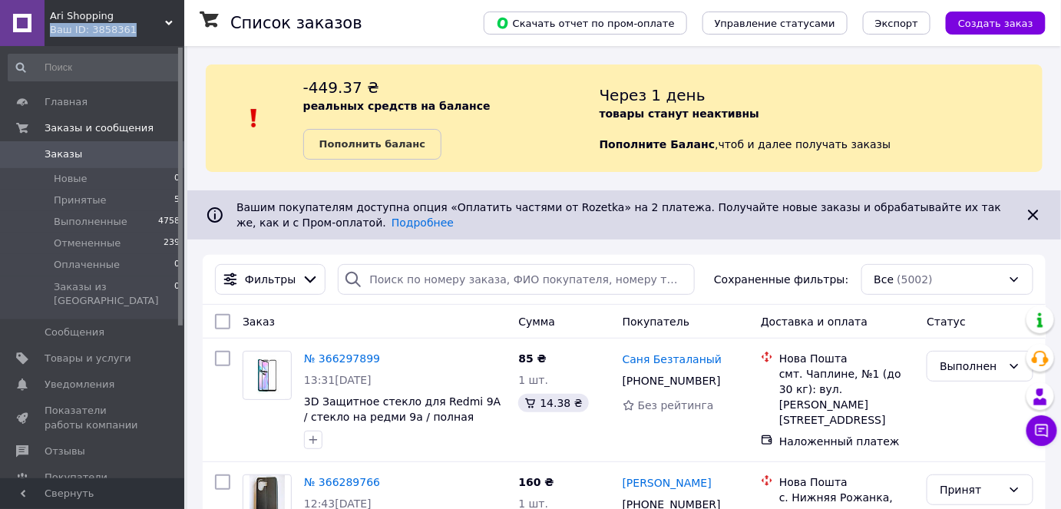
click at [163, 26] on div "Ari Shopping Ваш ID: 3858361" at bounding box center [115, 23] width 140 height 46
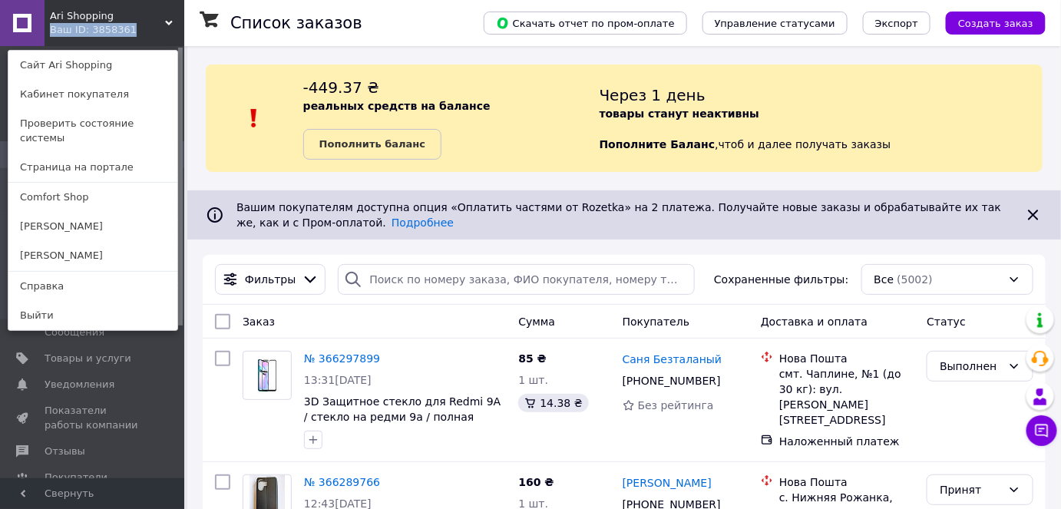
click at [86, 183] on link "Comfort Shop" at bounding box center [92, 197] width 169 height 29
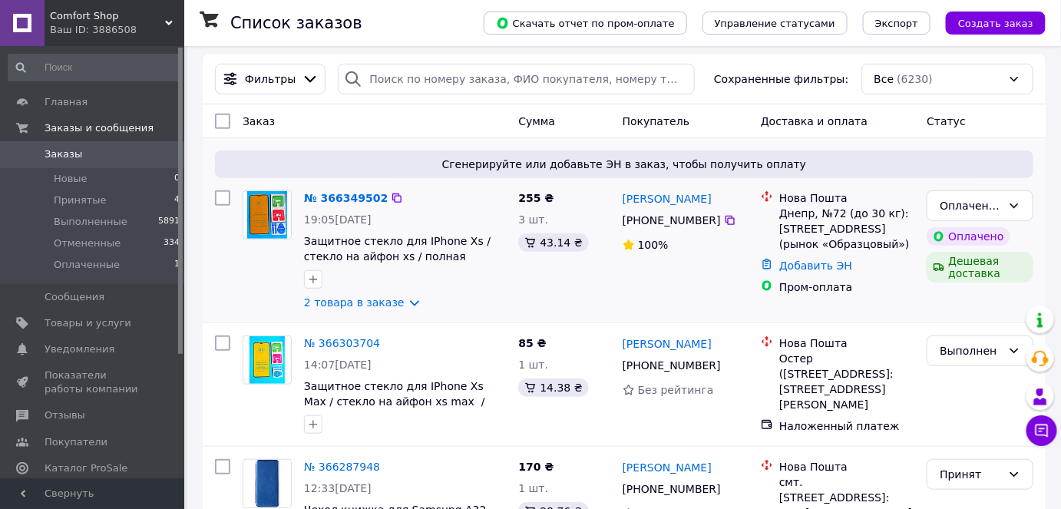
scroll to position [209, 0]
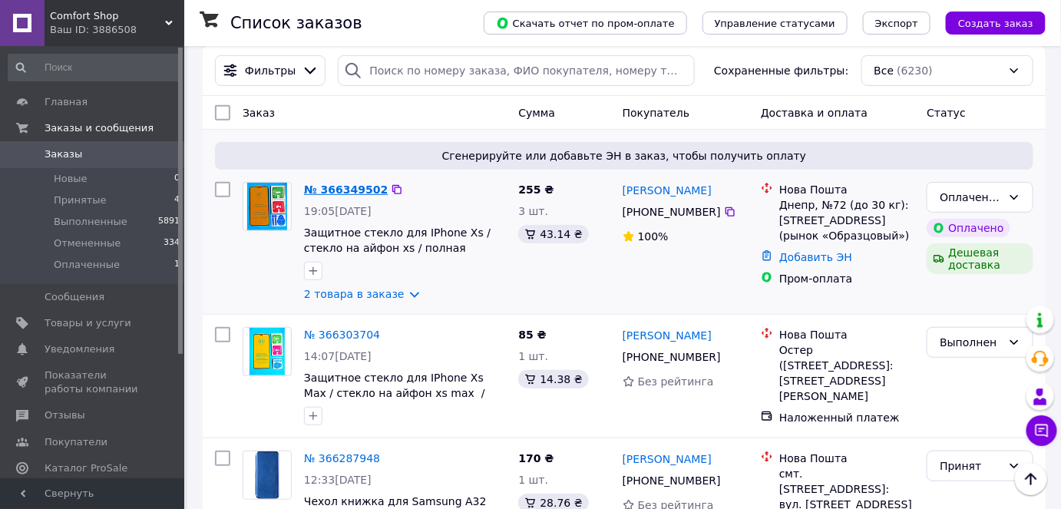
click at [331, 185] on link "№ 366349502" at bounding box center [346, 189] width 84 height 12
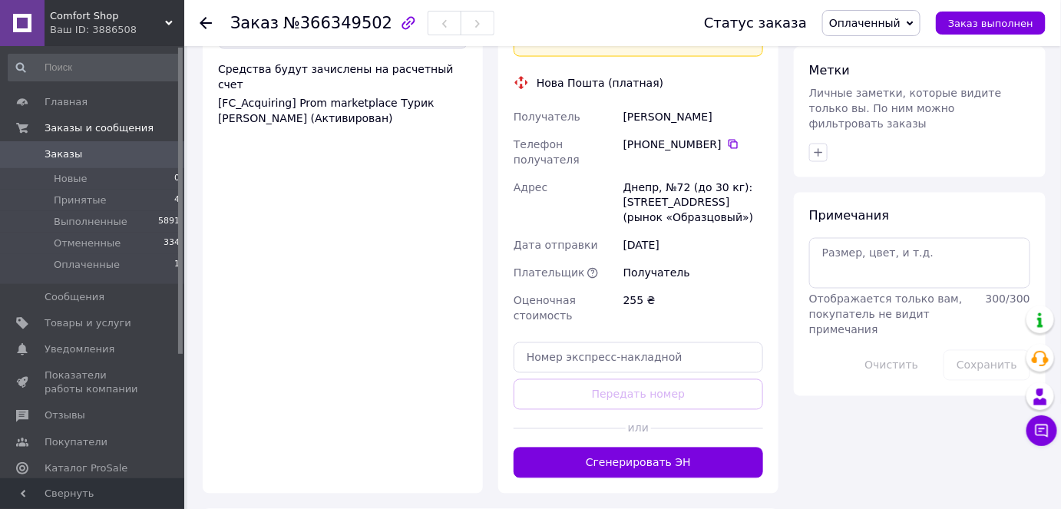
scroll to position [767, 0]
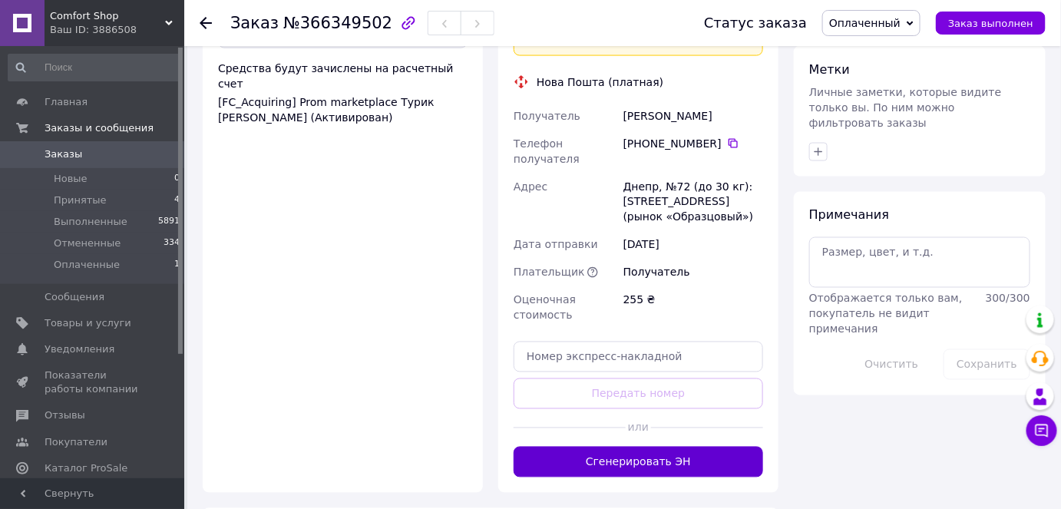
click at [606, 447] on button "Сгенерировать ЭН" at bounding box center [637, 462] width 249 height 31
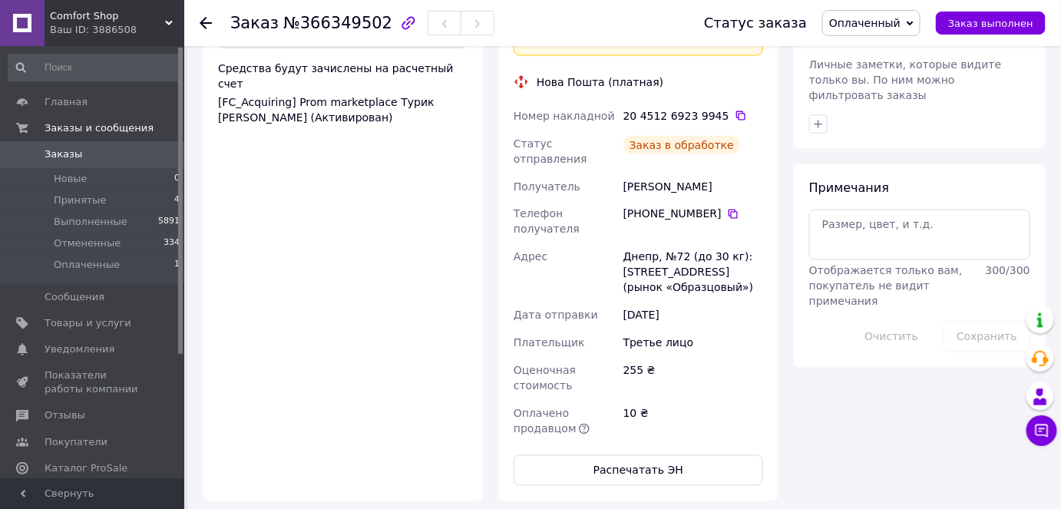
click at [202, 24] on use at bounding box center [206, 23] width 12 height 12
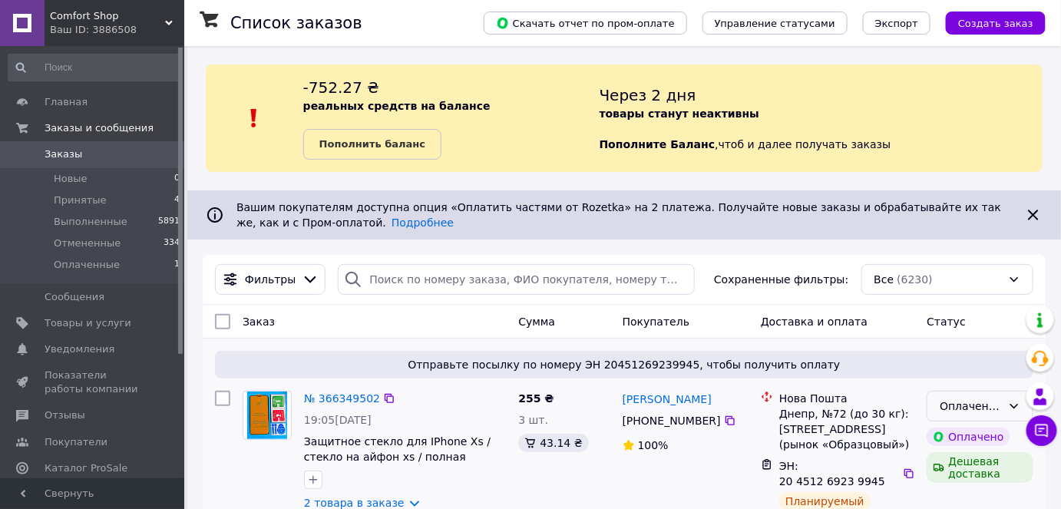
click at [1008, 408] on icon at bounding box center [1014, 406] width 12 height 12
click at [989, 437] on li "Принят" at bounding box center [980, 438] width 105 height 28
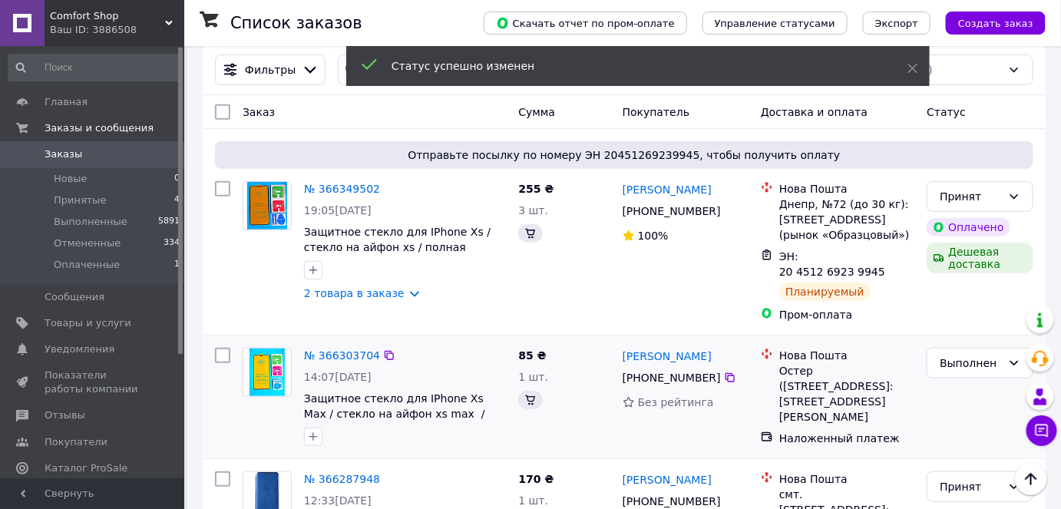
scroll to position [29, 0]
